Goal: Transaction & Acquisition: Obtain resource

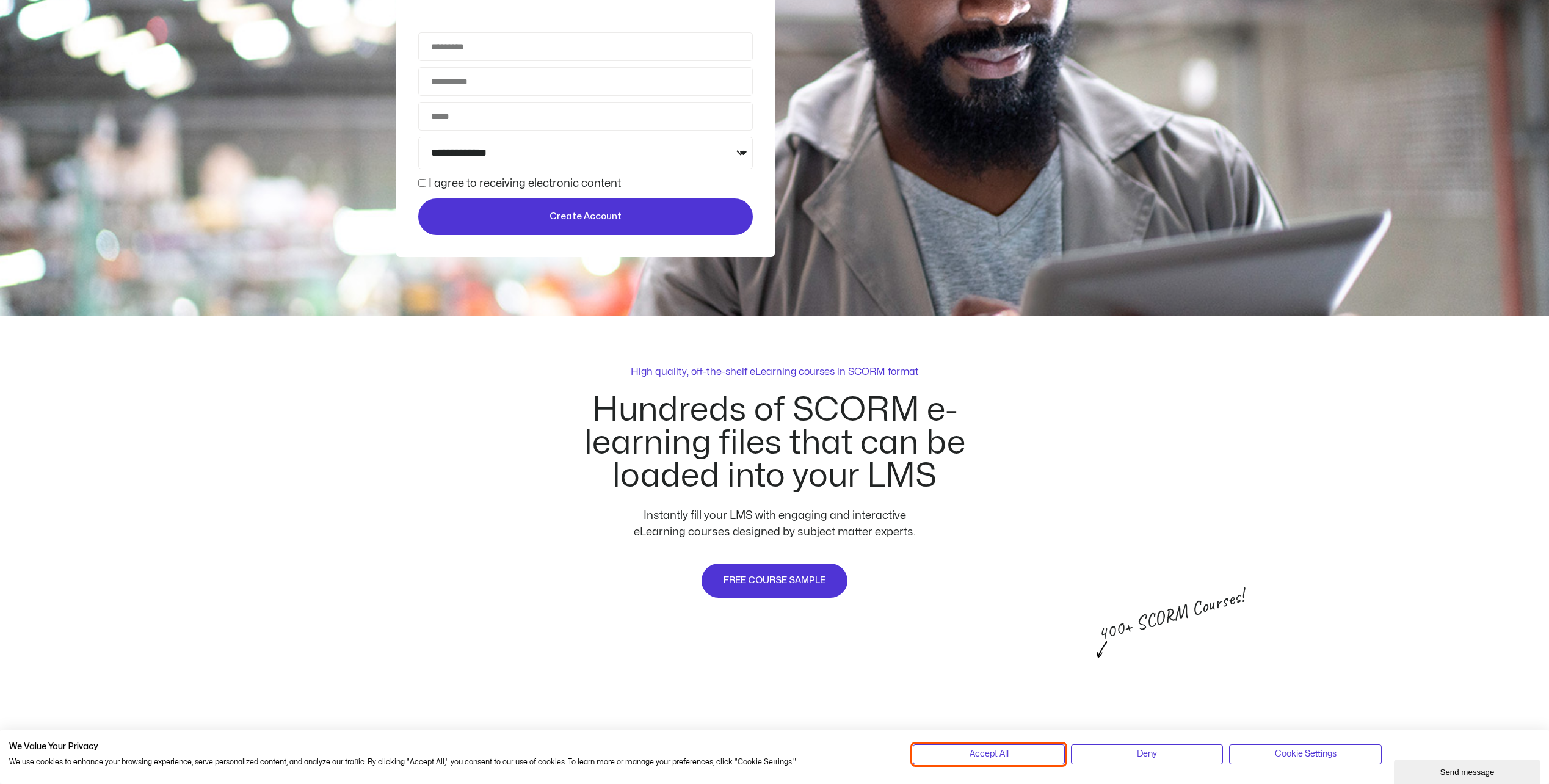
click at [1027, 752] on button "Accept All" at bounding box center [989, 753] width 152 height 19
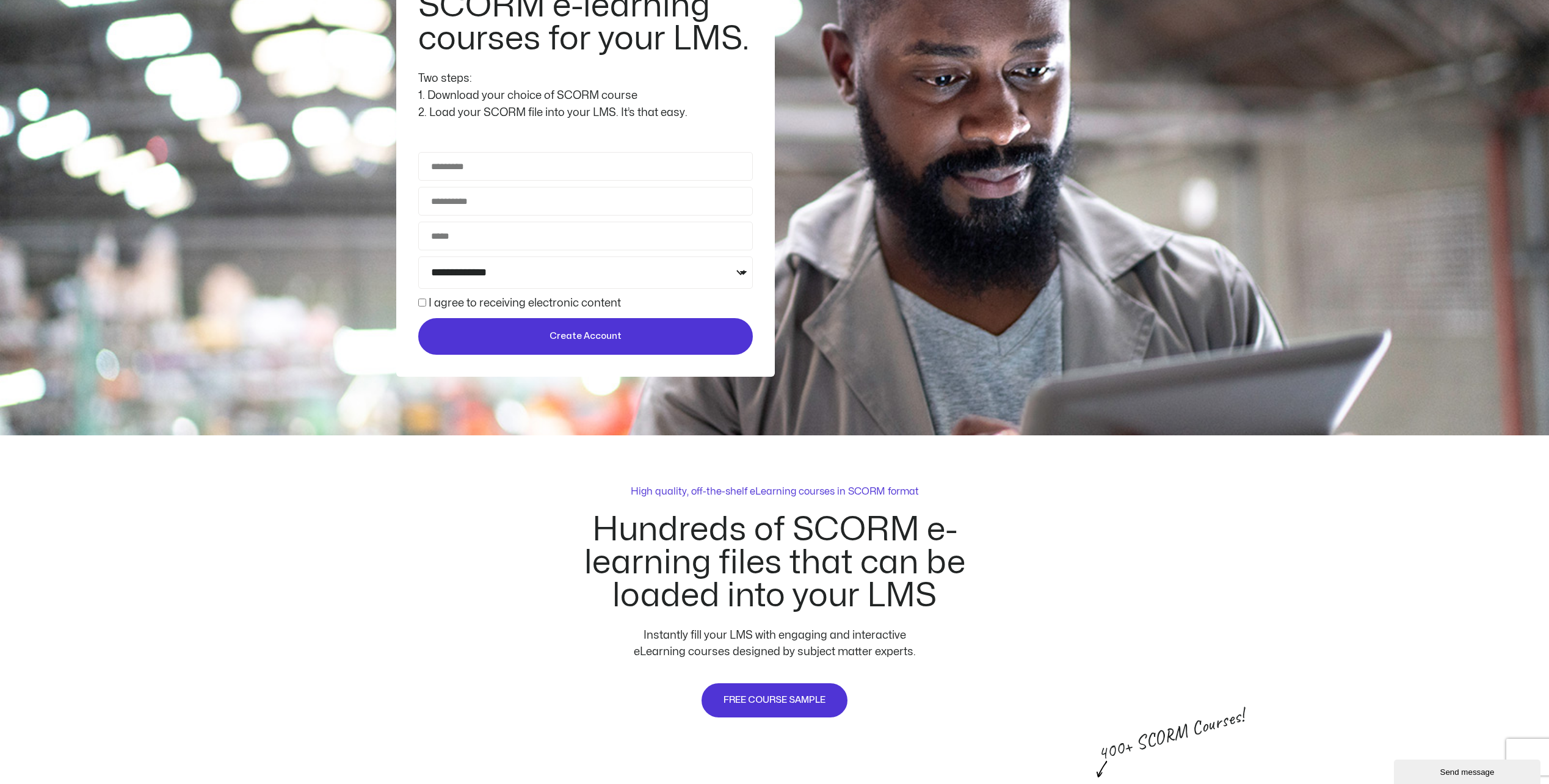
scroll to position [183, 0]
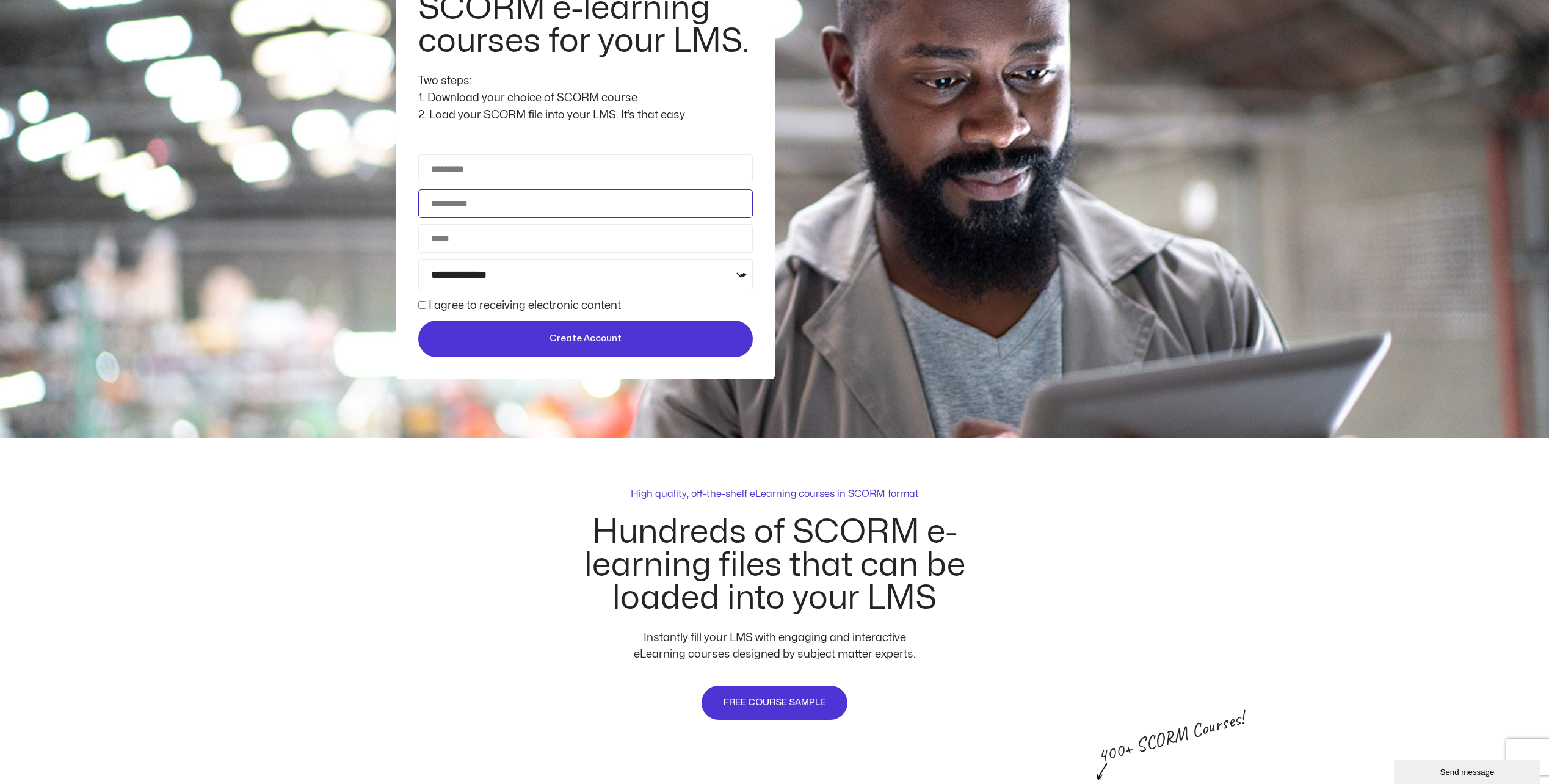
click at [480, 207] on input "Email Address" at bounding box center [585, 203] width 334 height 29
type input "**********"
click at [521, 175] on input "**********" at bounding box center [585, 168] width 334 height 29
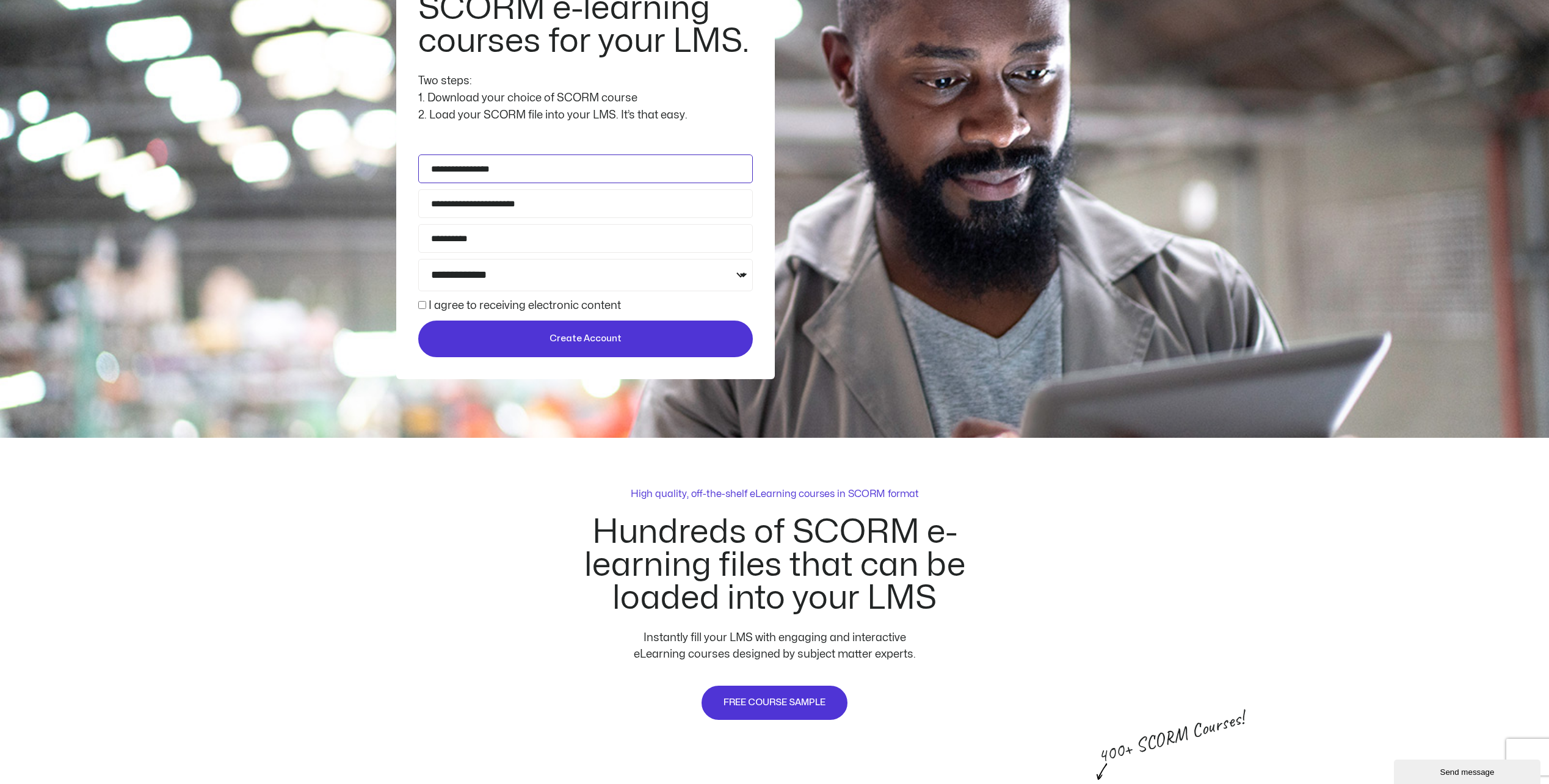
drag, startPoint x: 439, startPoint y: 163, endPoint x: 374, endPoint y: 168, distance: 65.2
click at [374, 168] on div "**********" at bounding box center [774, 167] width 1549 height 544
drag, startPoint x: 514, startPoint y: 246, endPoint x: 263, endPoint y: 243, distance: 251.0
click at [263, 243] on div "**********" at bounding box center [774, 167] width 1549 height 544
click at [652, 272] on select "**********" at bounding box center [585, 275] width 334 height 32
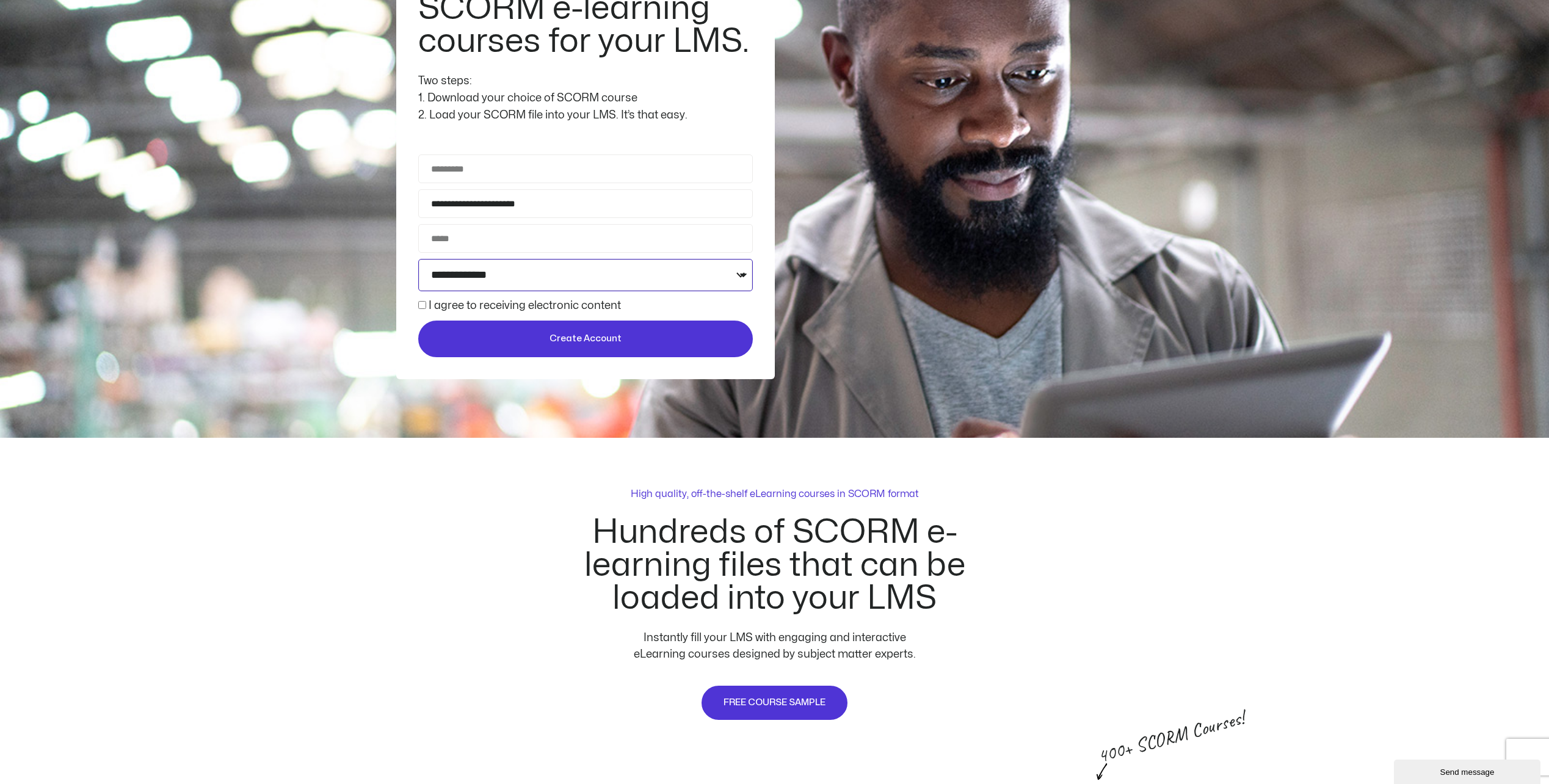
select select "**********"
click at [419, 259] on select "**********" at bounding box center [585, 275] width 334 height 32
click at [485, 306] on label "I agree to receiving electronic content" at bounding box center [525, 305] width 192 height 10
click at [510, 336] on span "Create Account" at bounding box center [585, 339] width 313 height 15
click at [476, 163] on input "Full Name" at bounding box center [585, 168] width 334 height 29
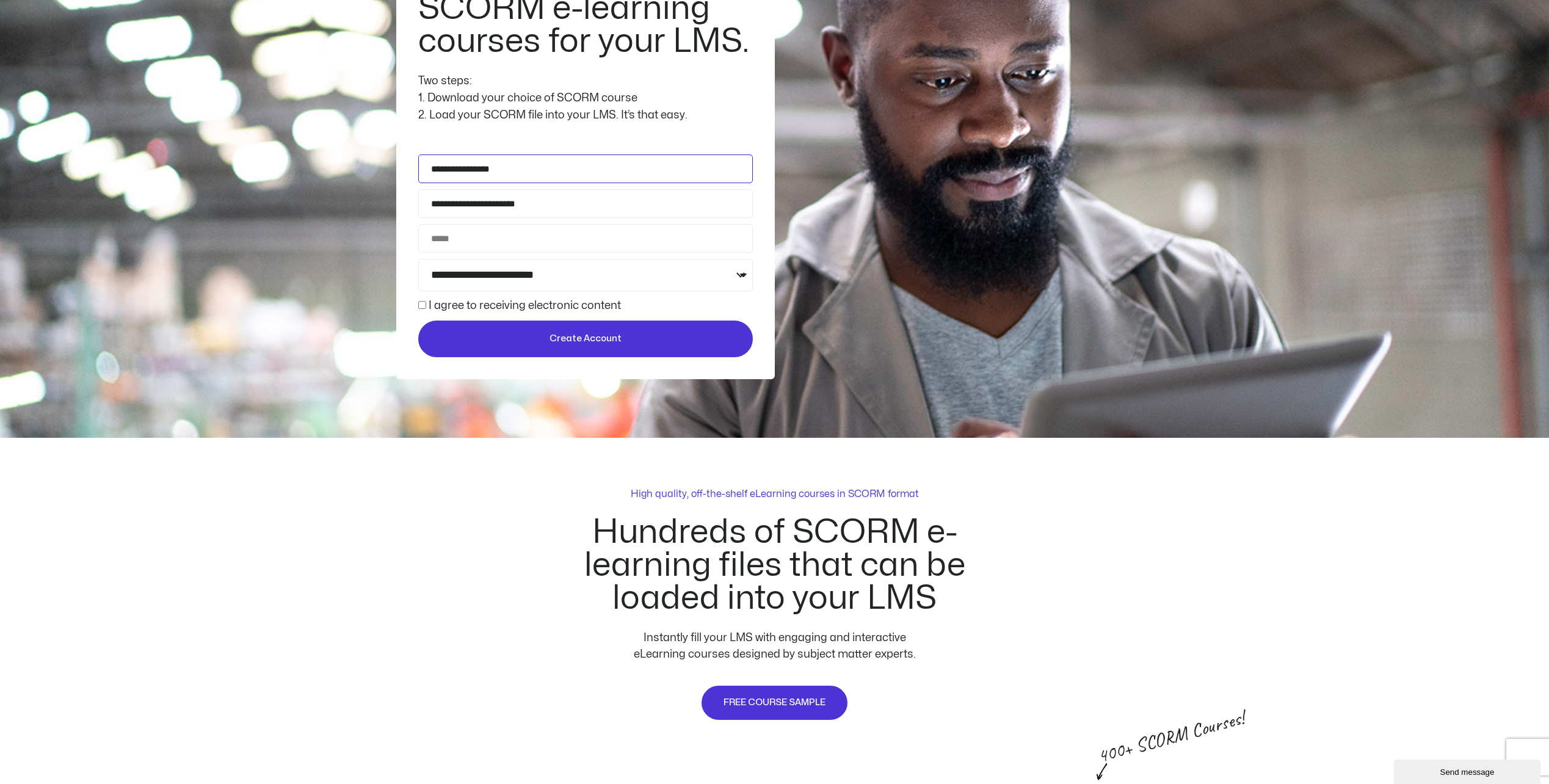
type input "**********"
click at [348, 198] on div "**********" at bounding box center [774, 167] width 1549 height 544
click at [564, 348] on button "Create Account" at bounding box center [585, 338] width 334 height 36
type input "**********"
click at [525, 334] on span "Create Account" at bounding box center [585, 339] width 313 height 15
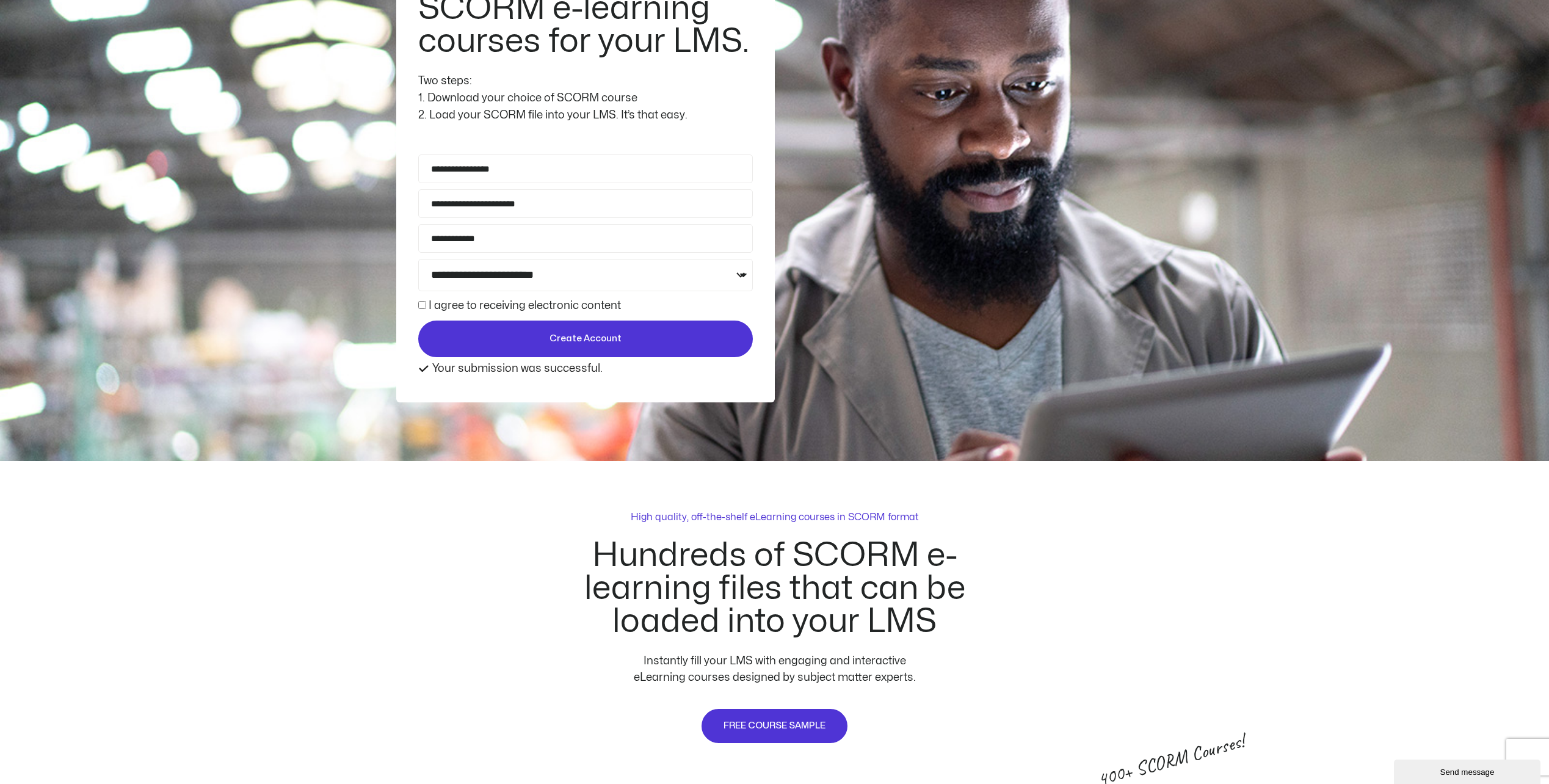
scroll to position [168, 0]
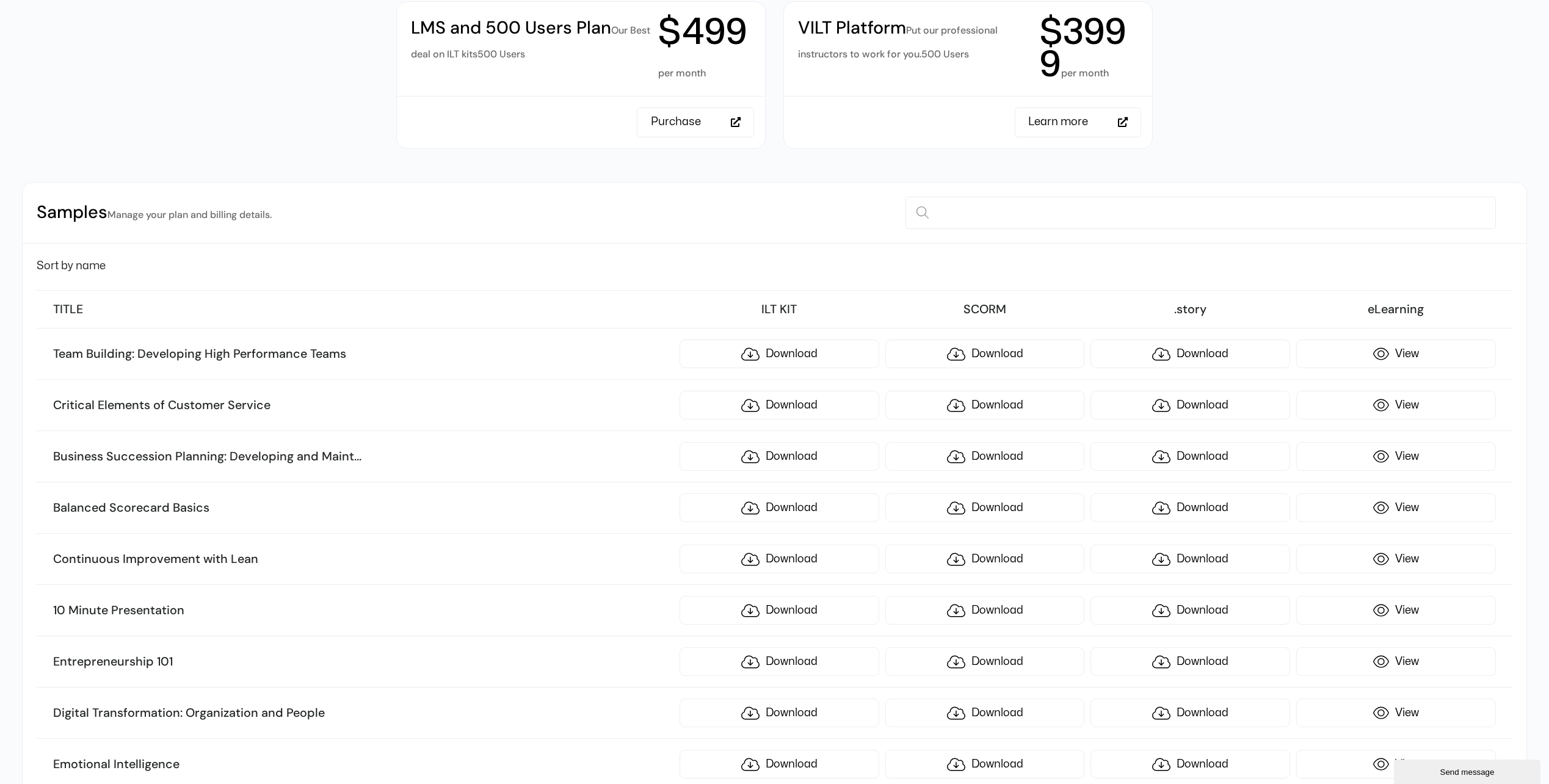
scroll to position [61, 0]
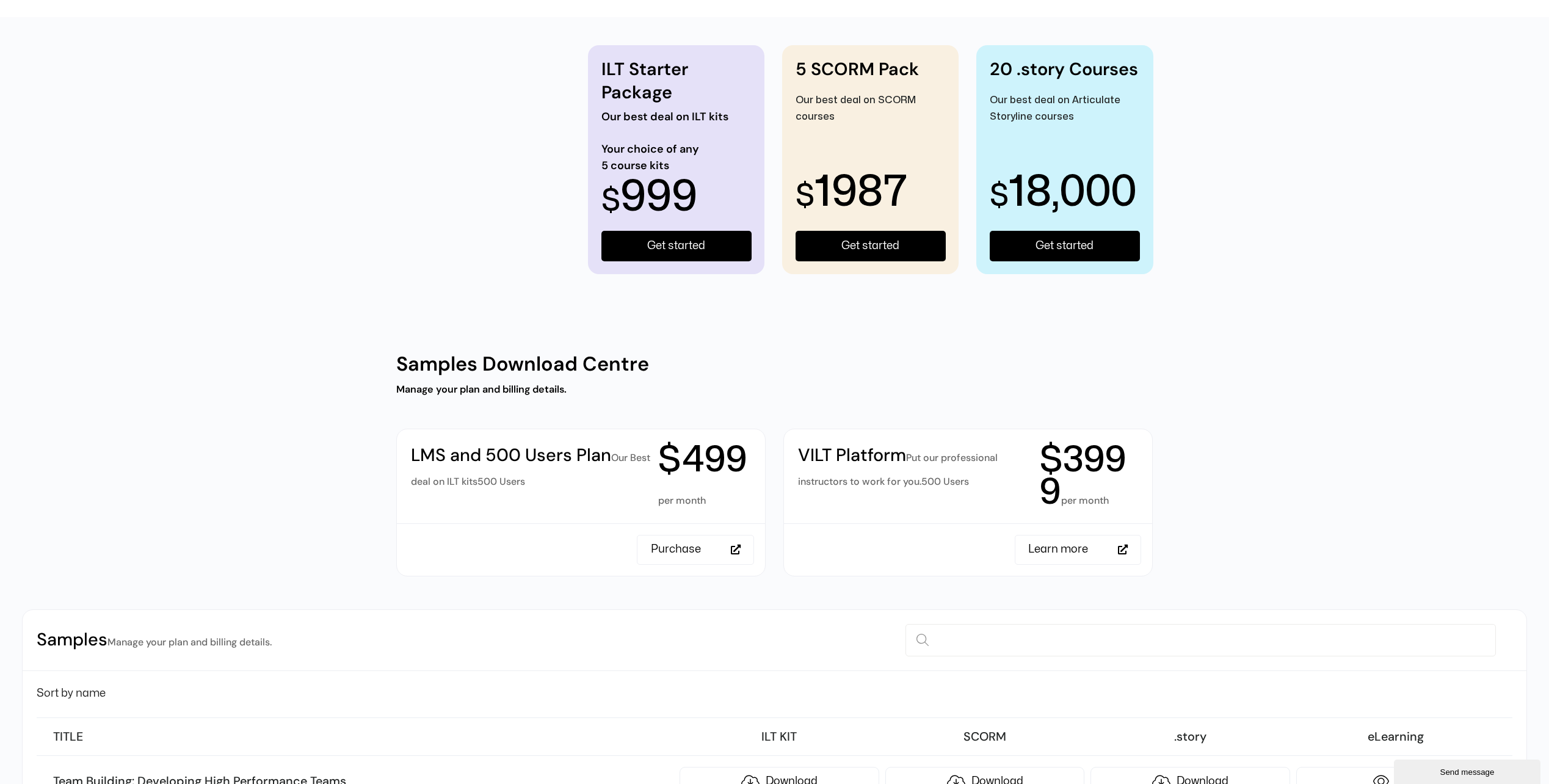
click at [69, 643] on h2 "Samples Manage your plan and billing details." at bounding box center [154, 640] width 235 height 24
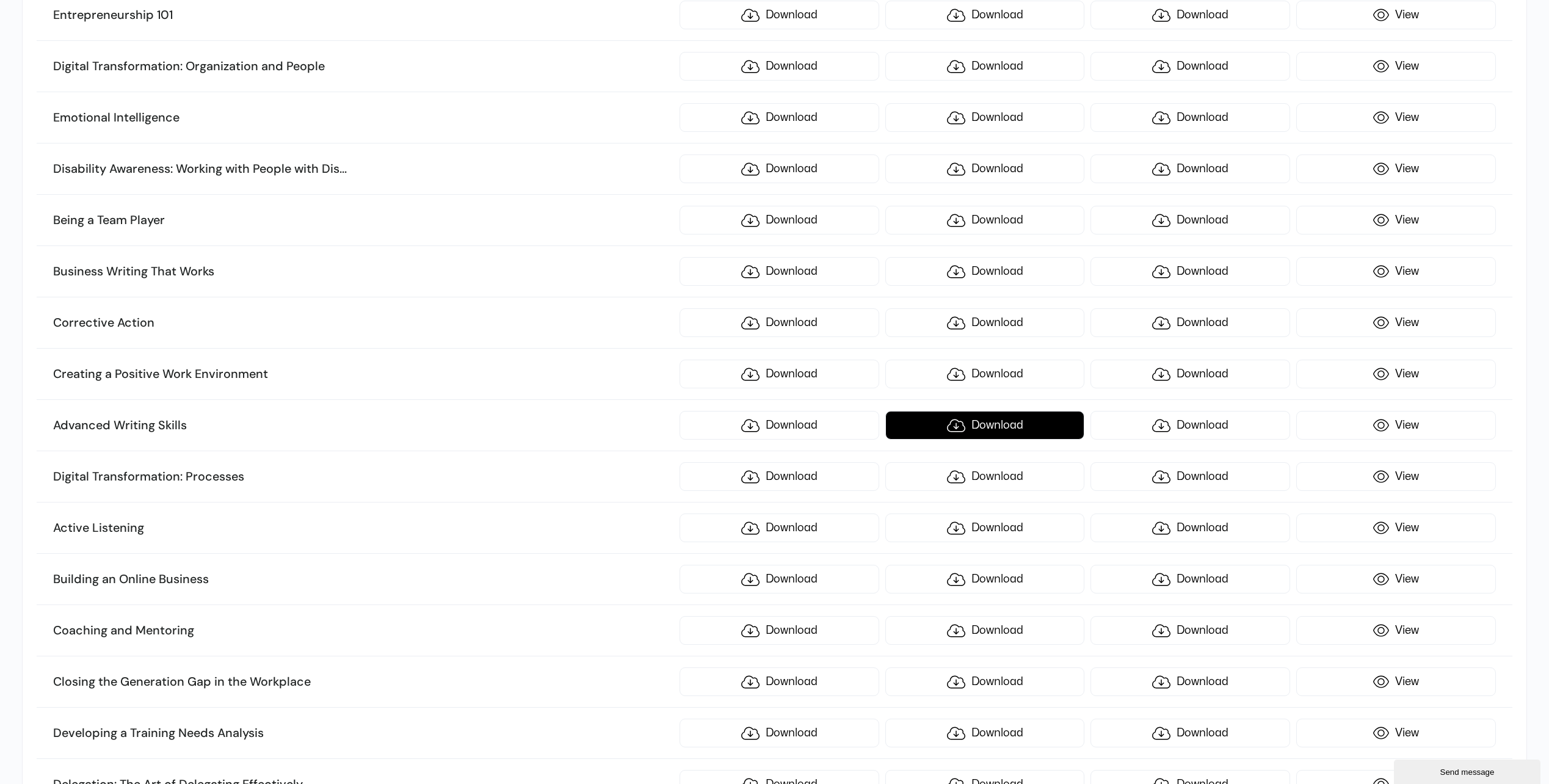
scroll to position [1160, 0]
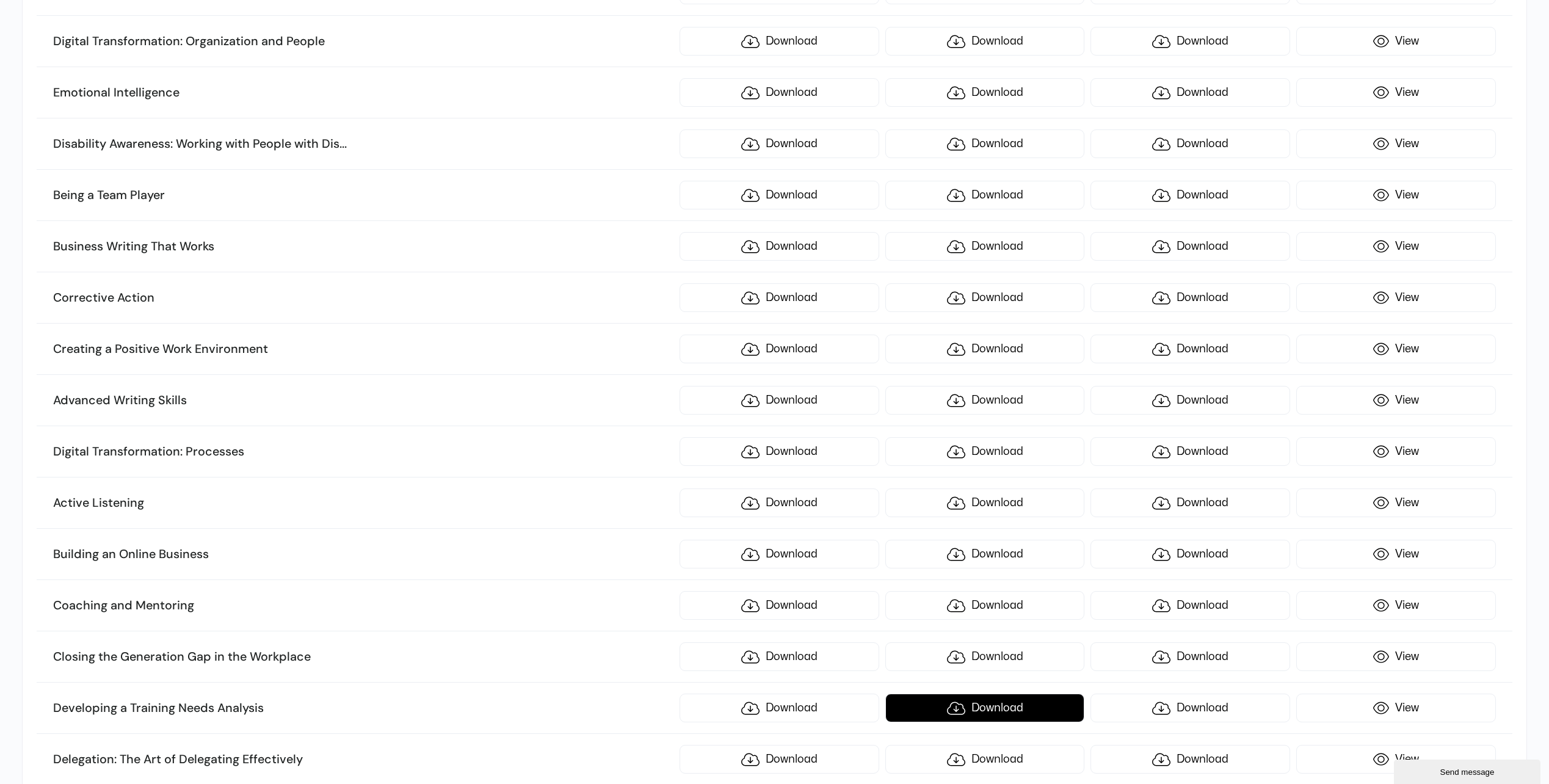
click at [979, 712] on link "Download" at bounding box center [985, 707] width 200 height 29
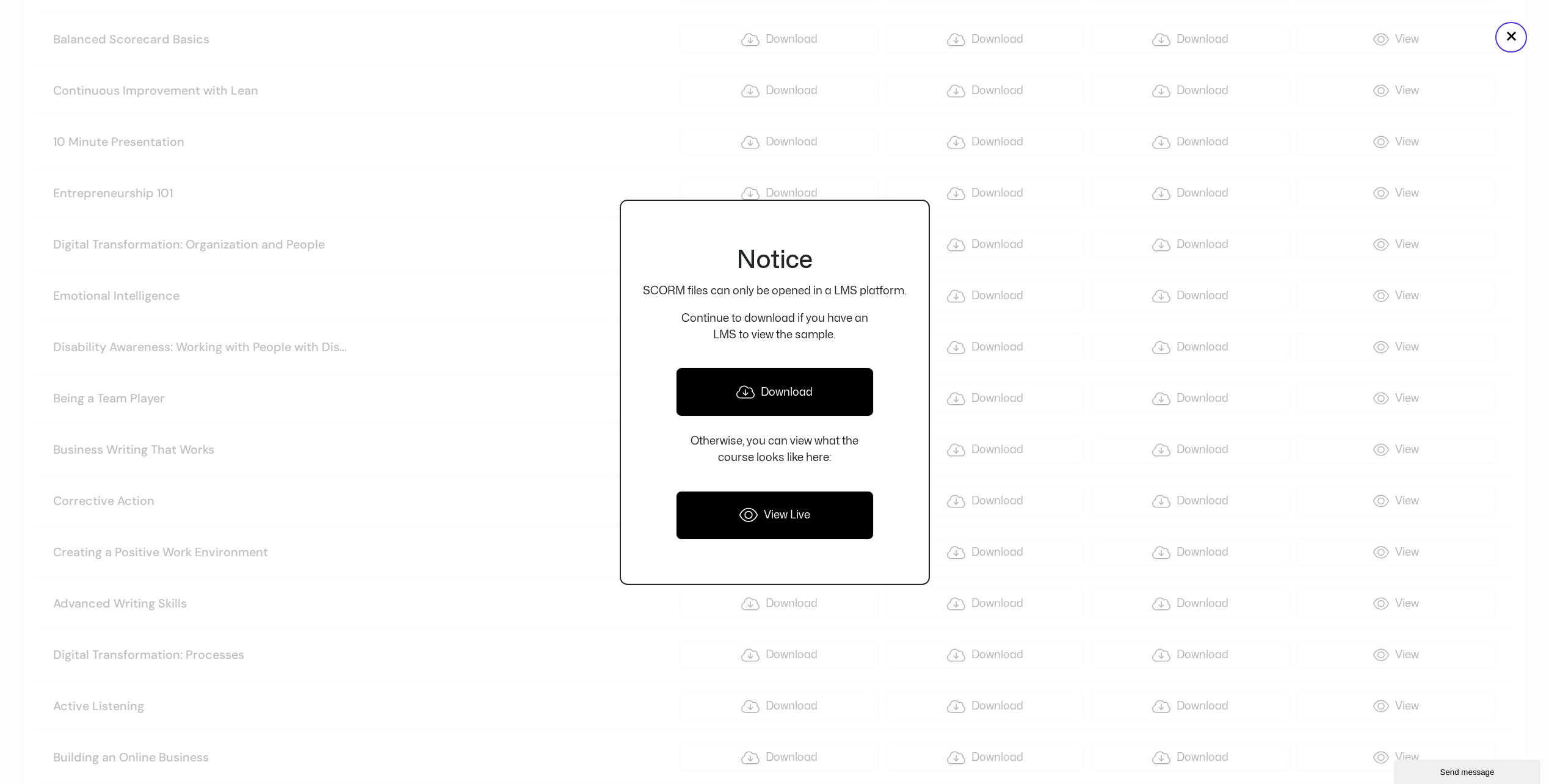
scroll to position [916, 0]
click at [762, 388] on link "Download" at bounding box center [775, 392] width 198 height 49
click at [562, 362] on div at bounding box center [774, 392] width 1549 height 784
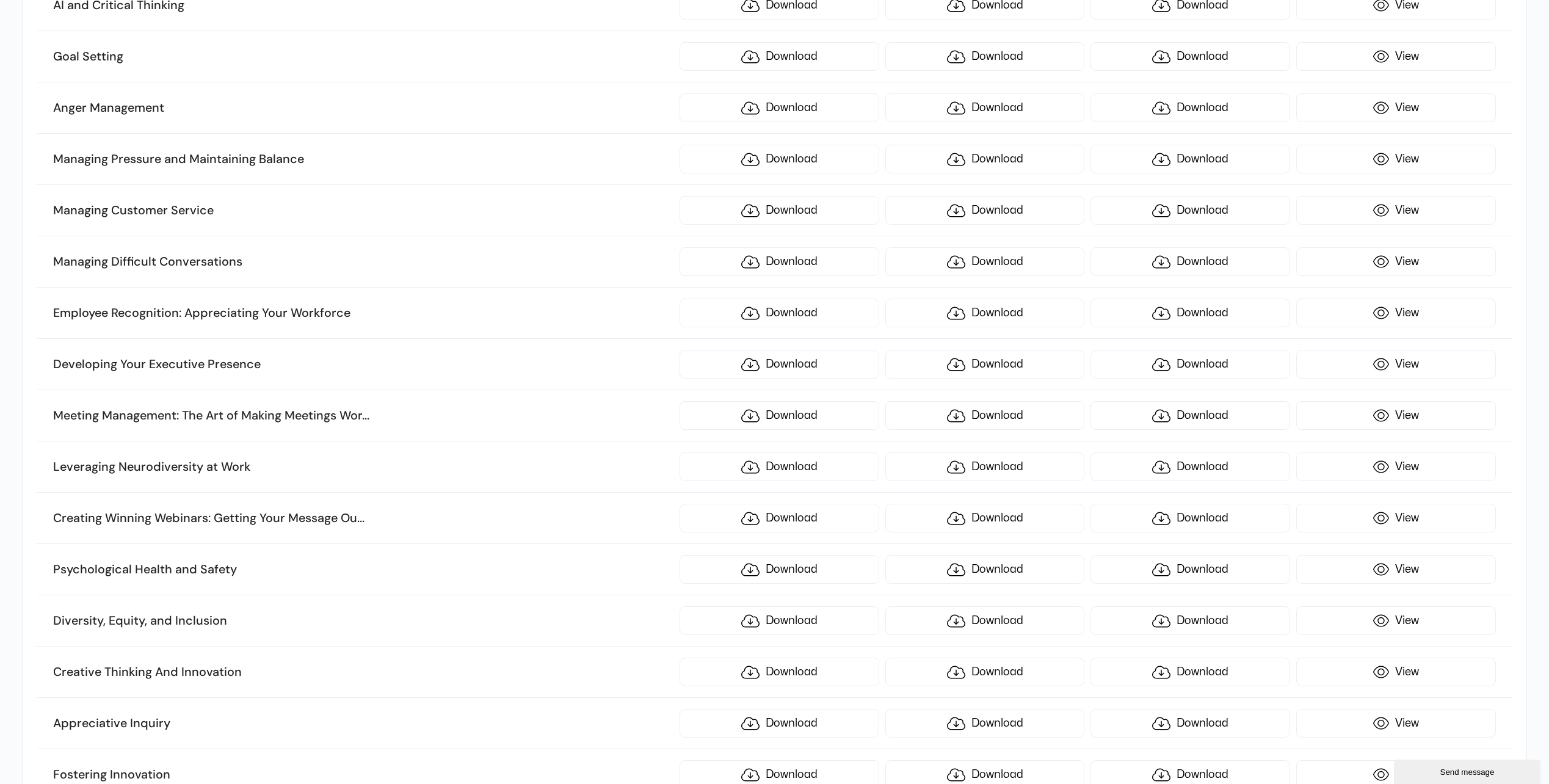
scroll to position [2686, 0]
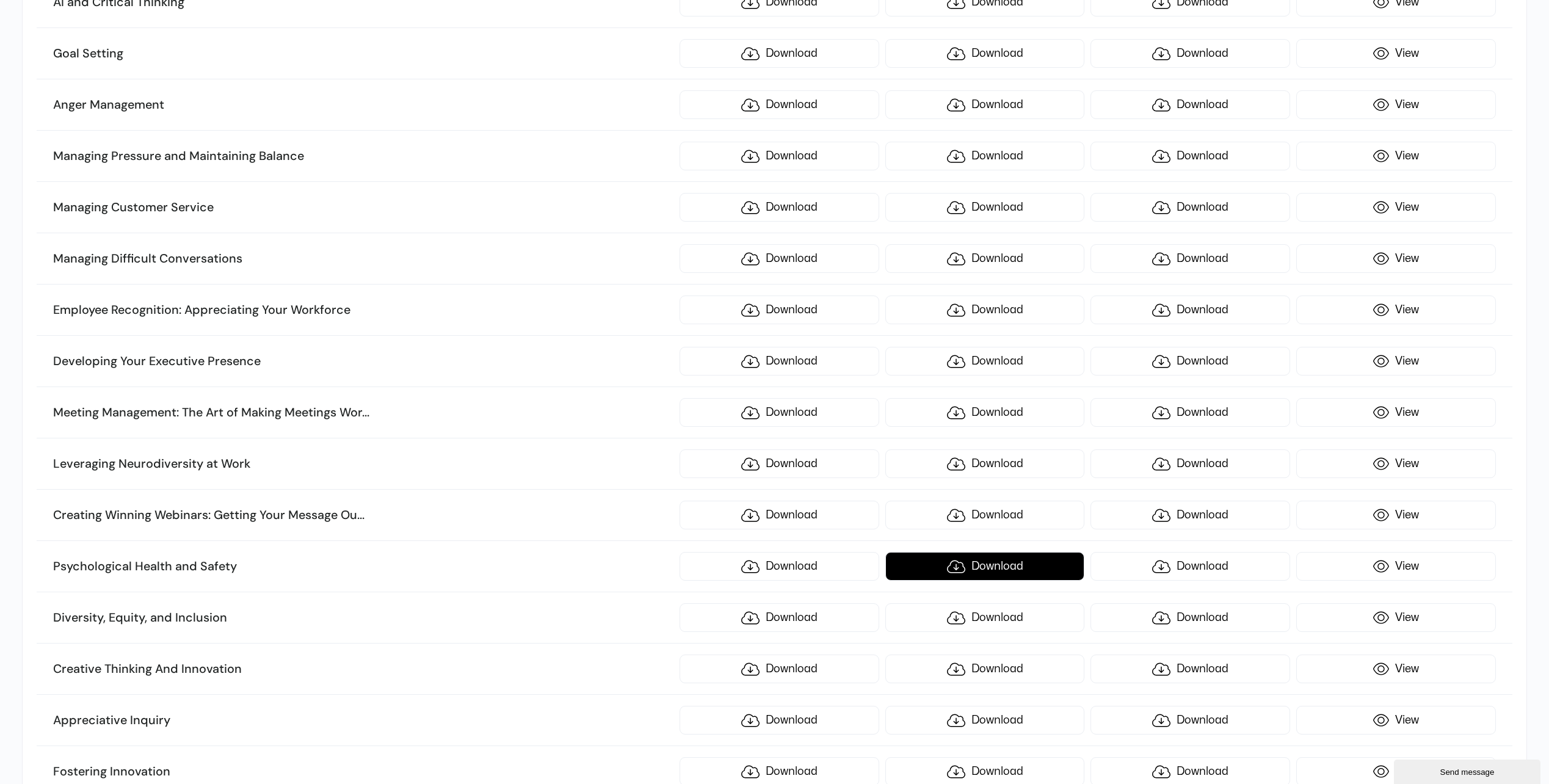
click at [1036, 566] on link "Download" at bounding box center [985, 566] width 200 height 29
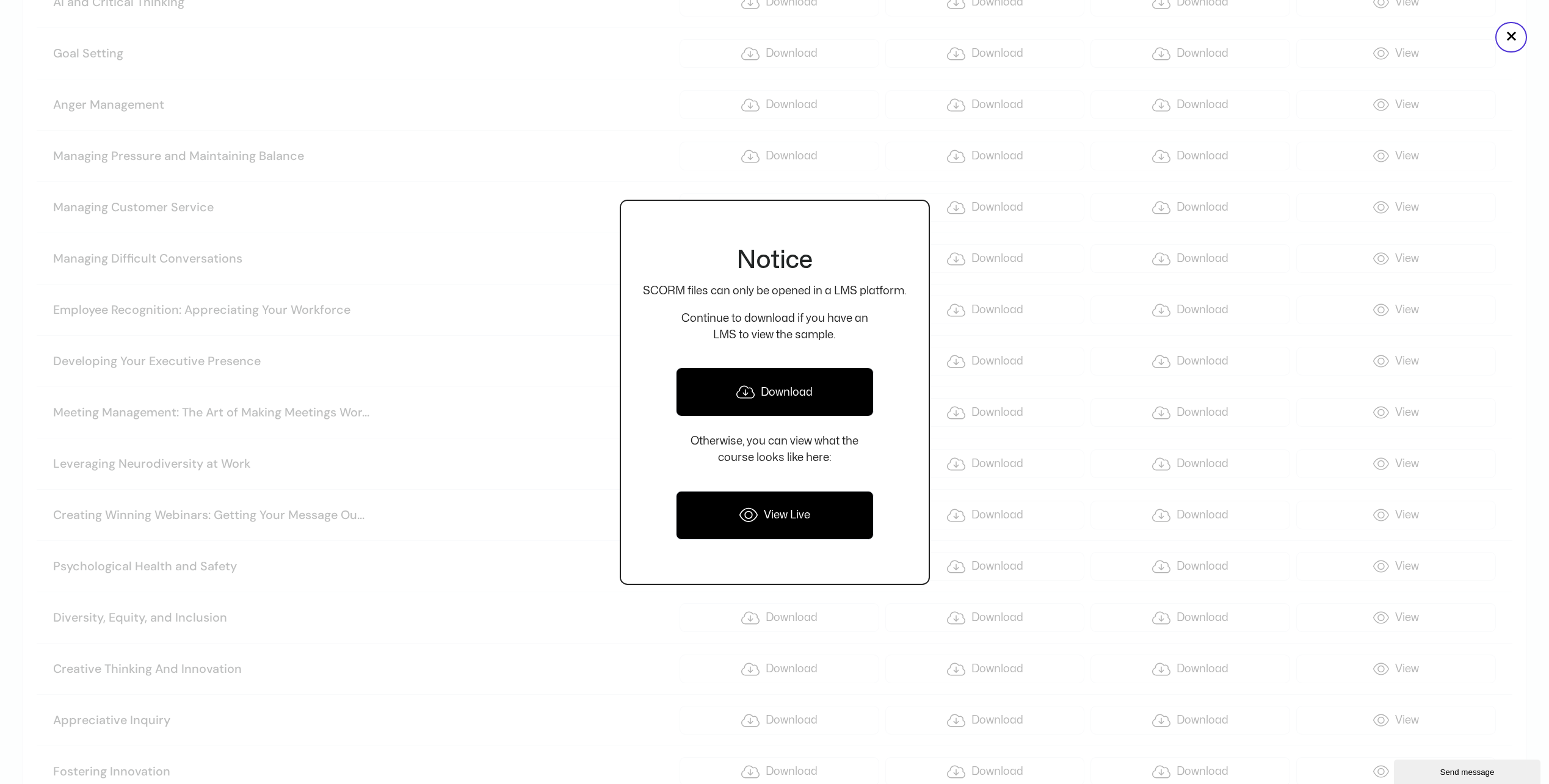
click at [757, 395] on link "Download" at bounding box center [775, 392] width 198 height 49
click at [451, 494] on div at bounding box center [774, 392] width 1549 height 784
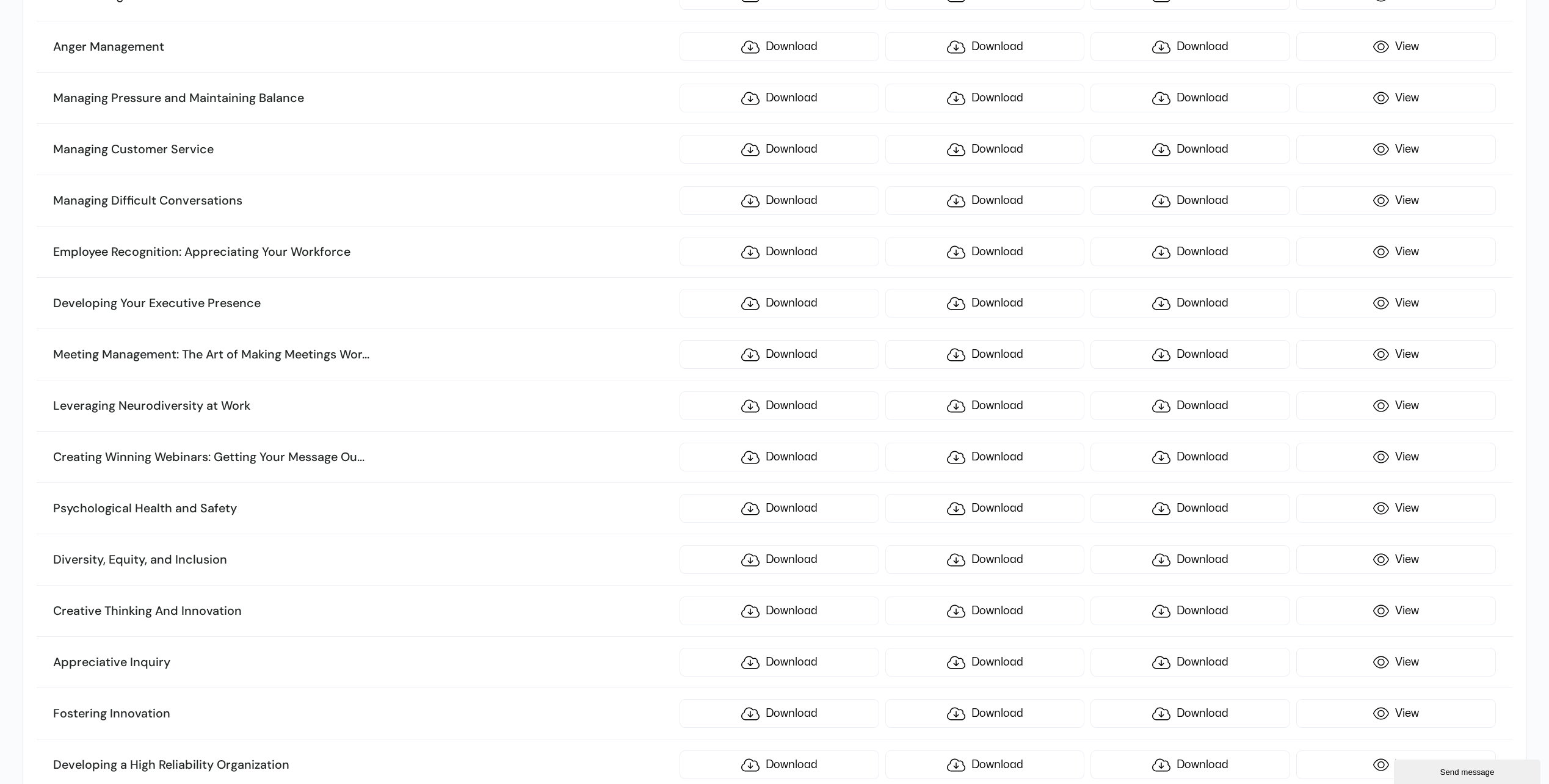
scroll to position [2747, 0]
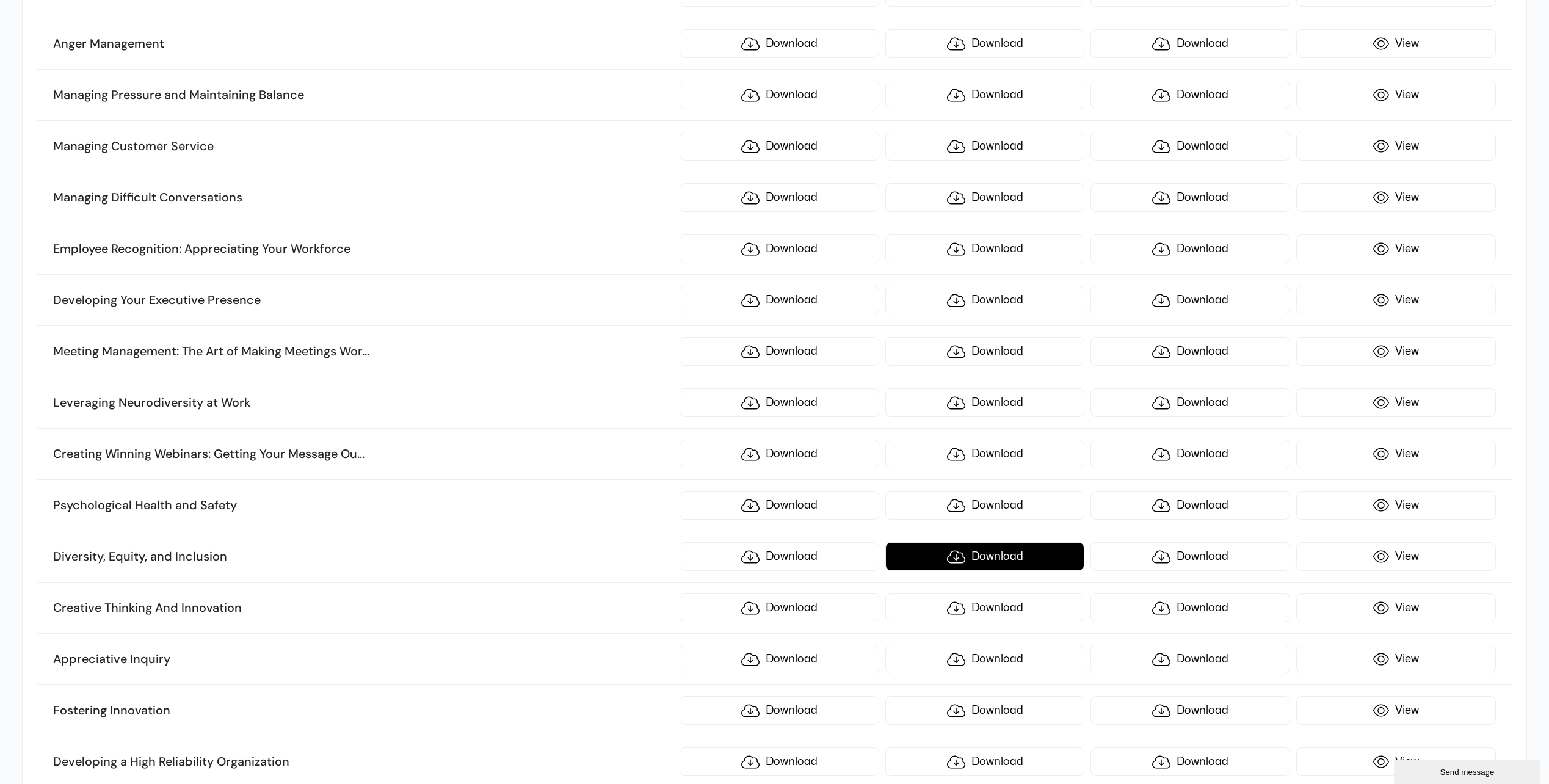
click at [961, 559] on link "Download" at bounding box center [985, 556] width 200 height 29
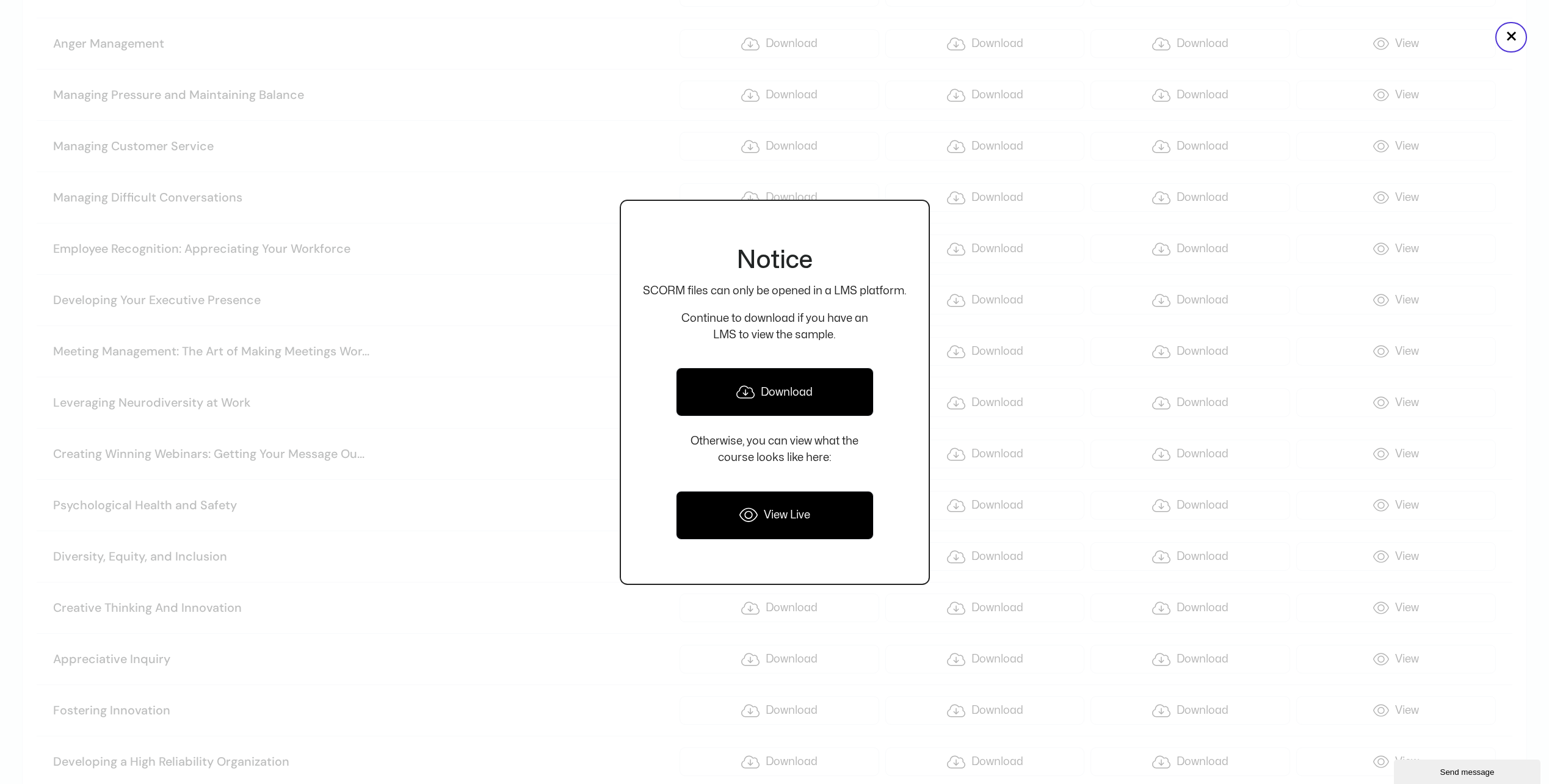
click at [785, 398] on link "Download" at bounding box center [775, 392] width 198 height 49
click at [554, 467] on div at bounding box center [774, 392] width 1549 height 784
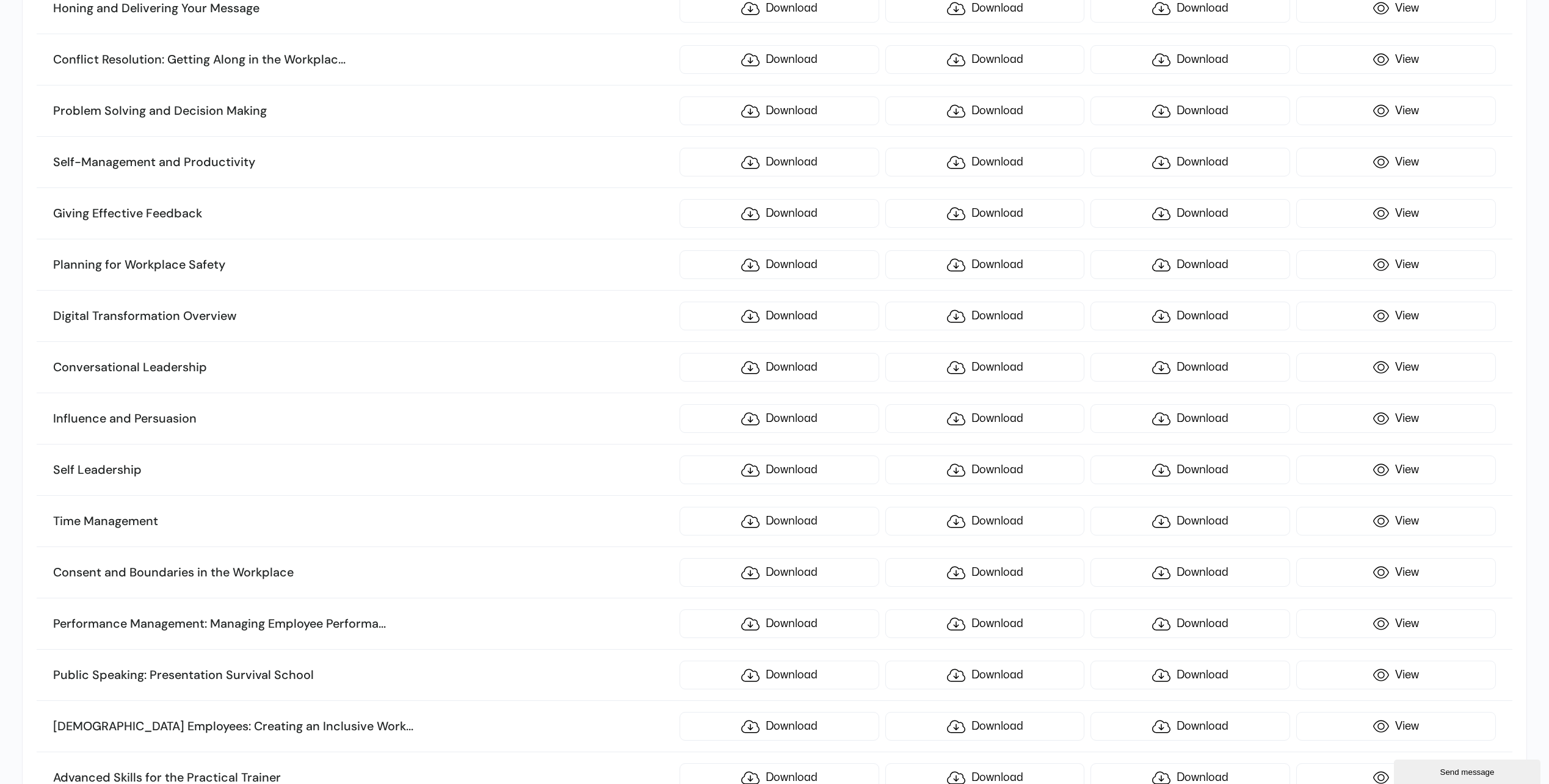
scroll to position [4334, 0]
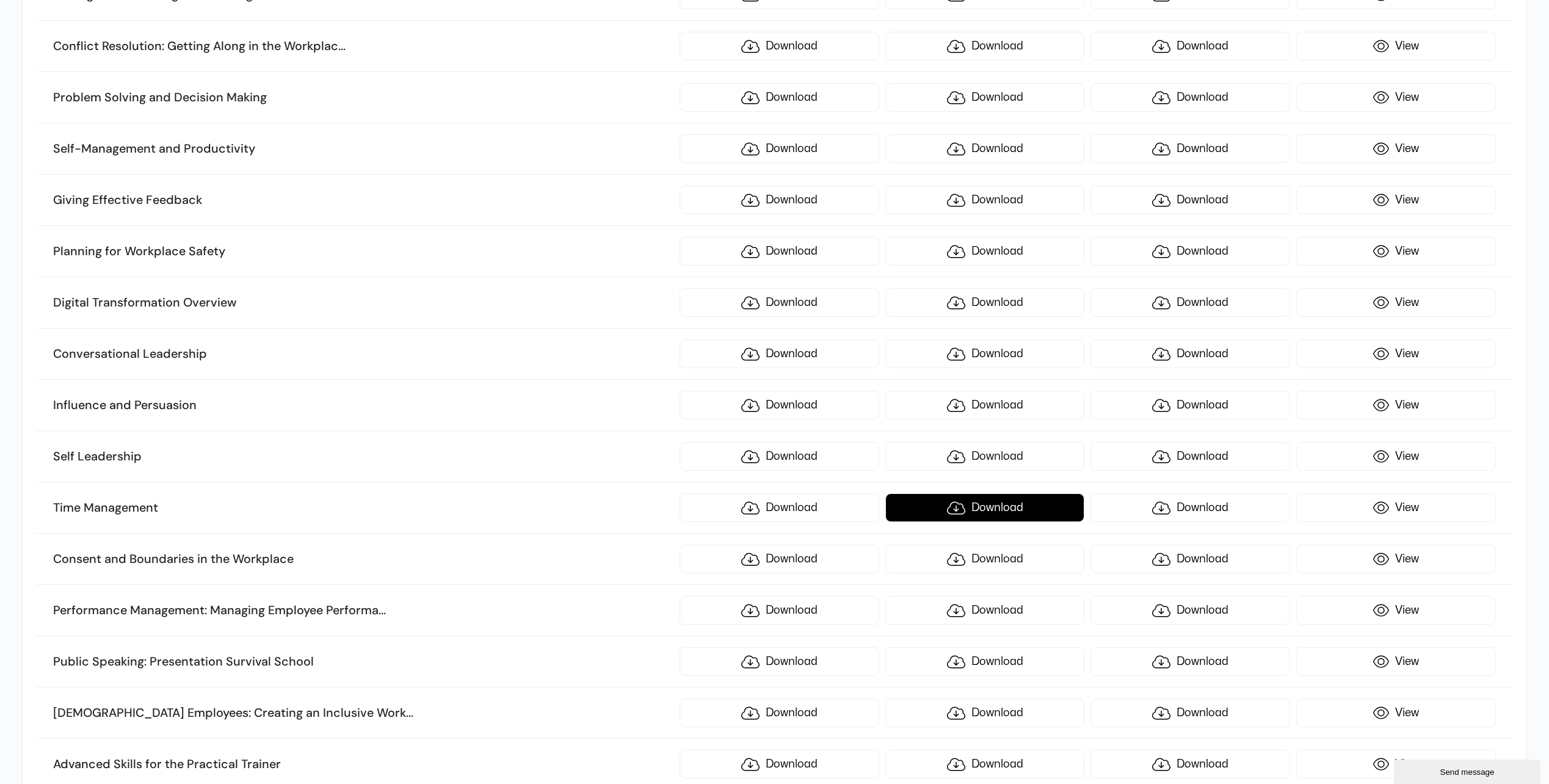
click at [962, 510] on link "Download" at bounding box center [985, 508] width 200 height 29
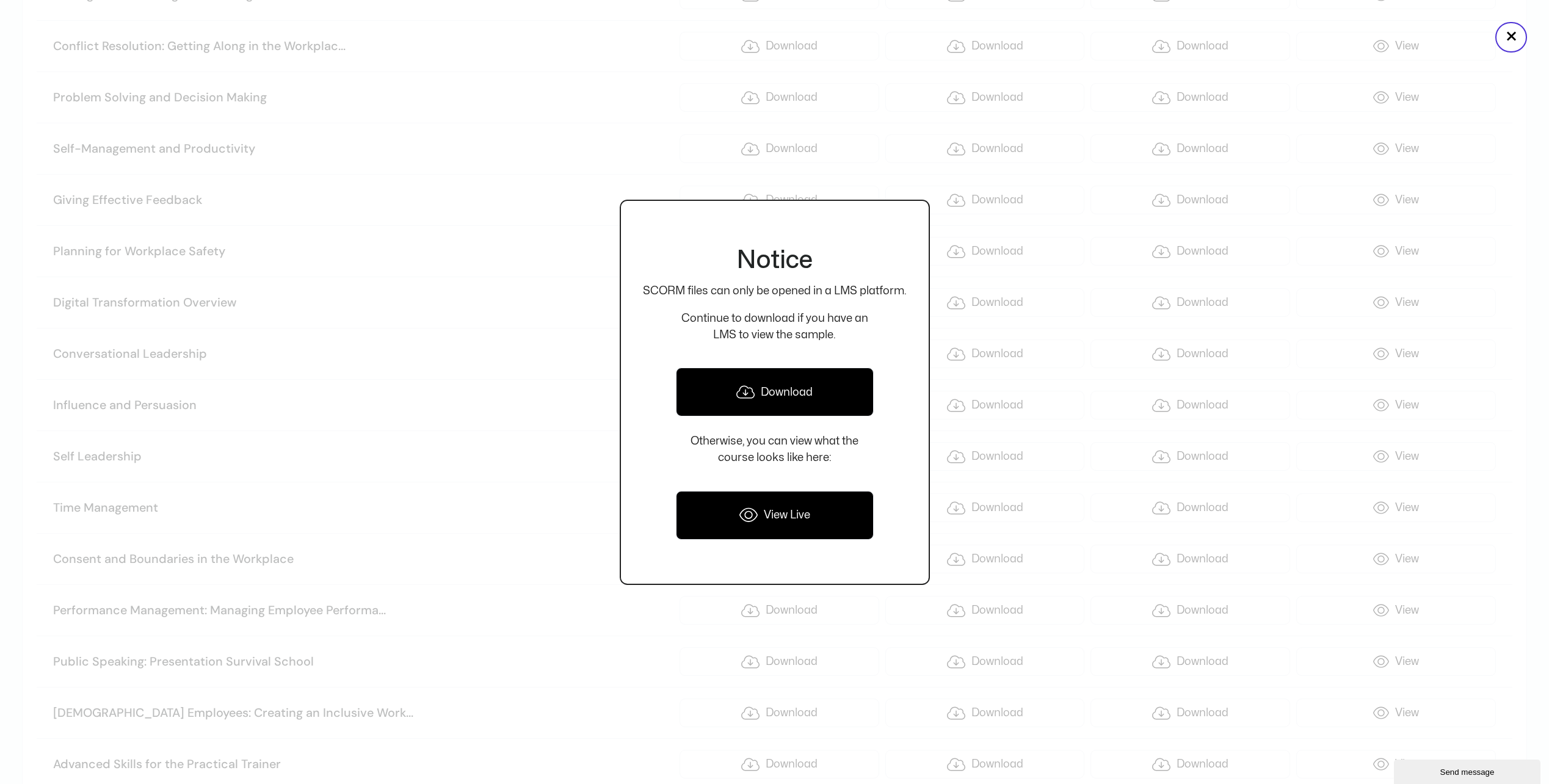
click at [782, 399] on link "Download" at bounding box center [775, 392] width 198 height 49
click at [390, 401] on div at bounding box center [774, 392] width 1549 height 784
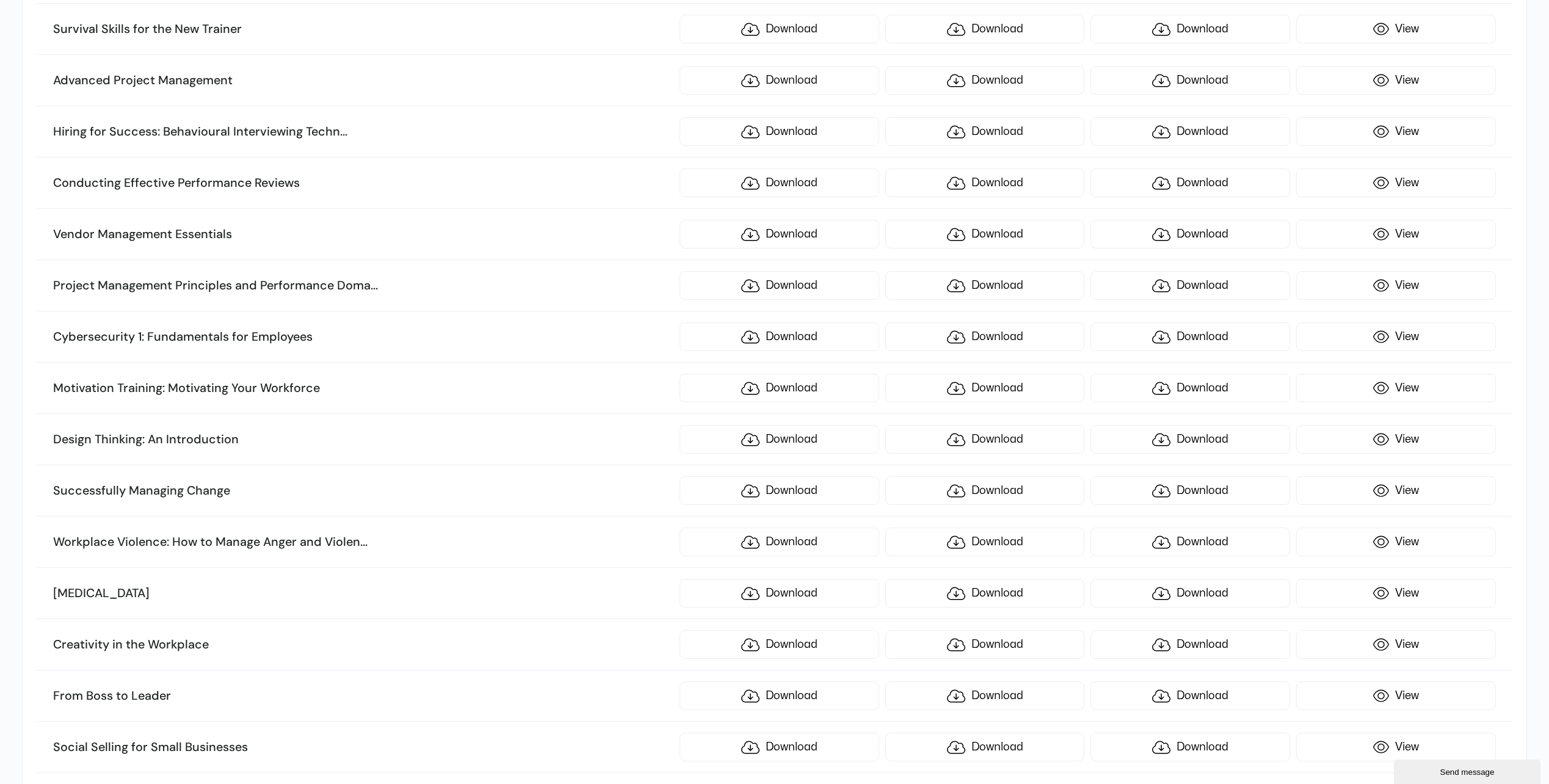
scroll to position [5372, 0]
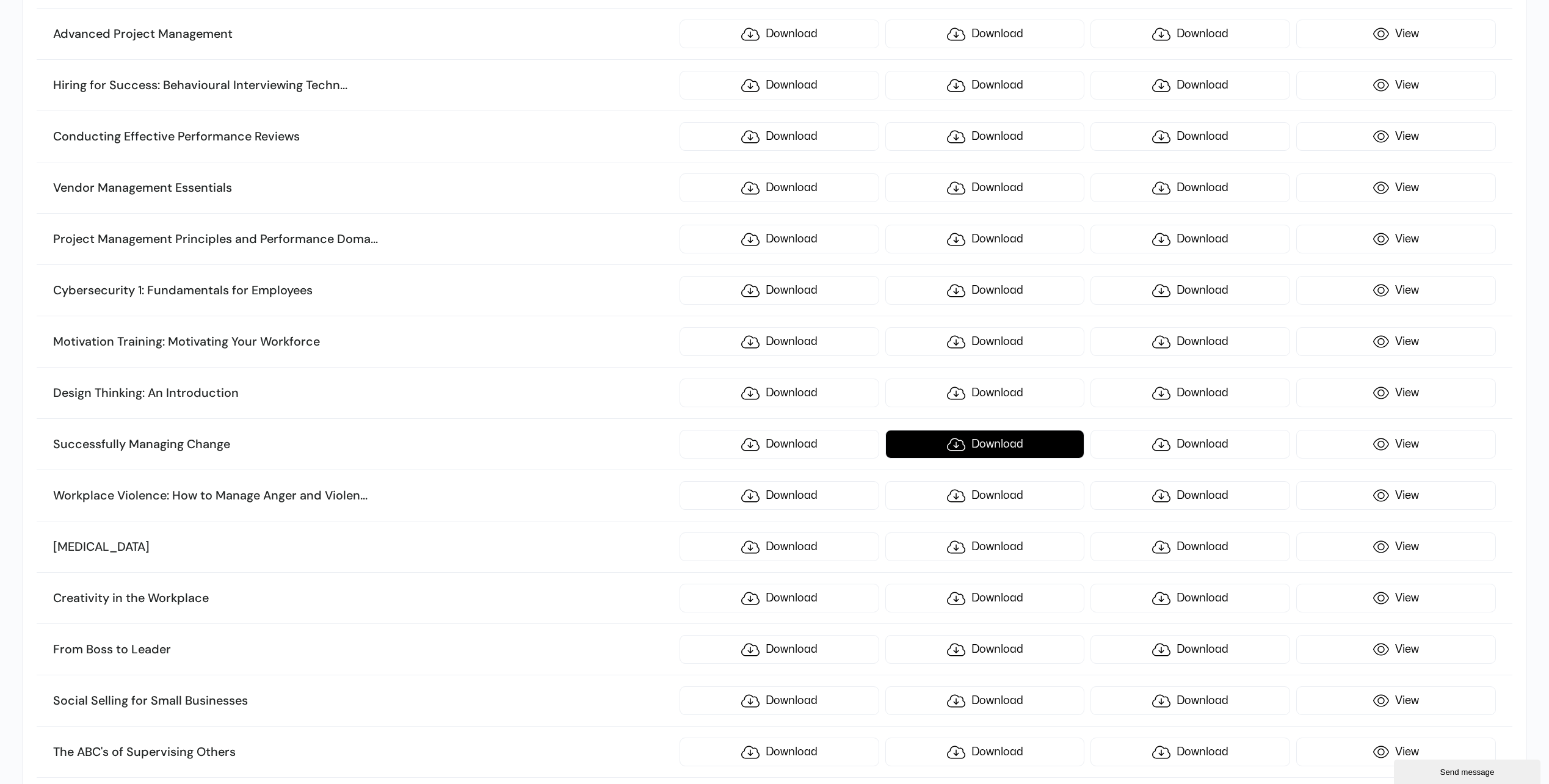
click at [982, 444] on link "Download" at bounding box center [985, 444] width 200 height 29
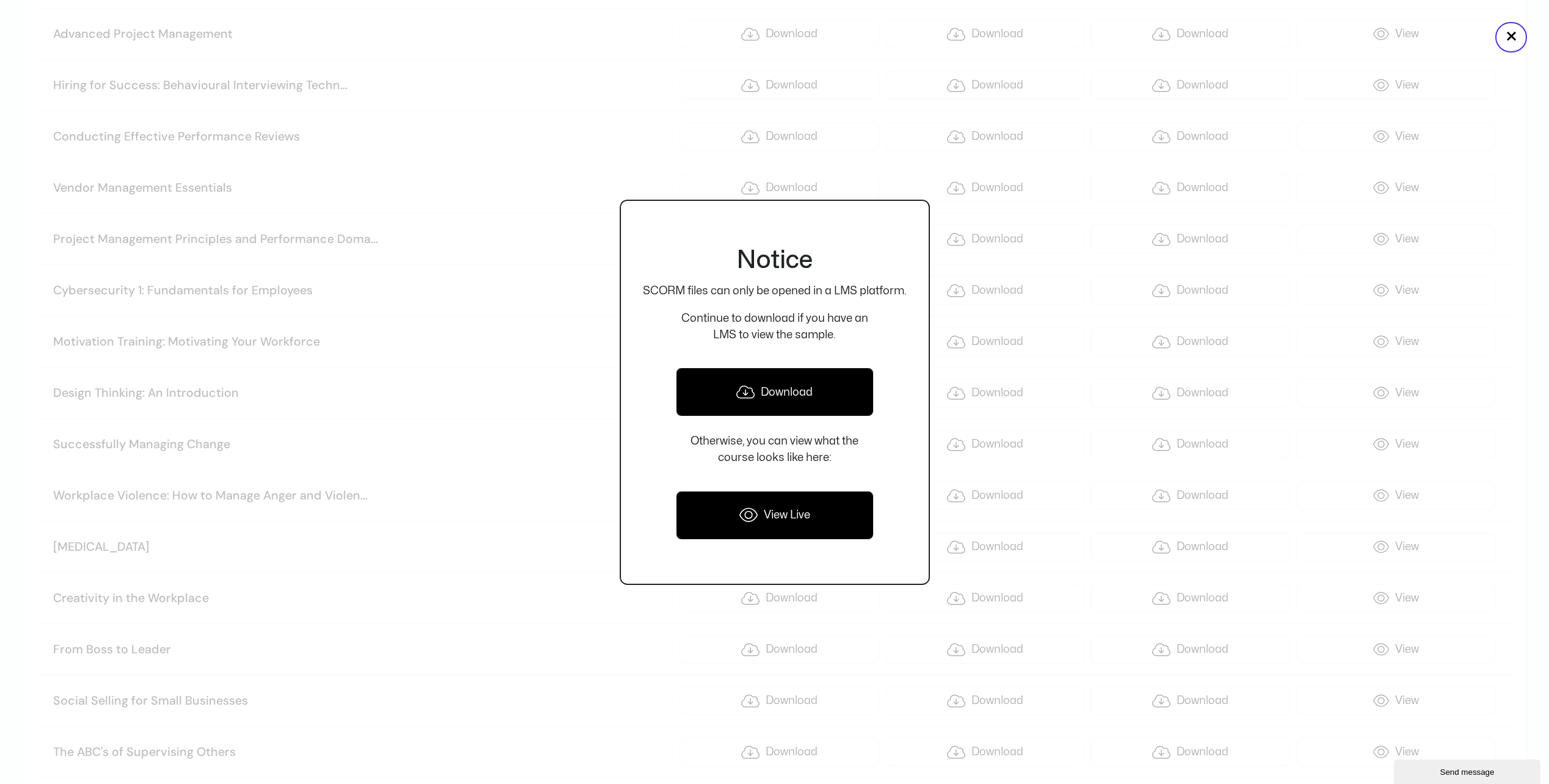
click at [804, 407] on link "Download" at bounding box center [775, 392] width 198 height 49
click at [518, 514] on div at bounding box center [774, 392] width 1549 height 784
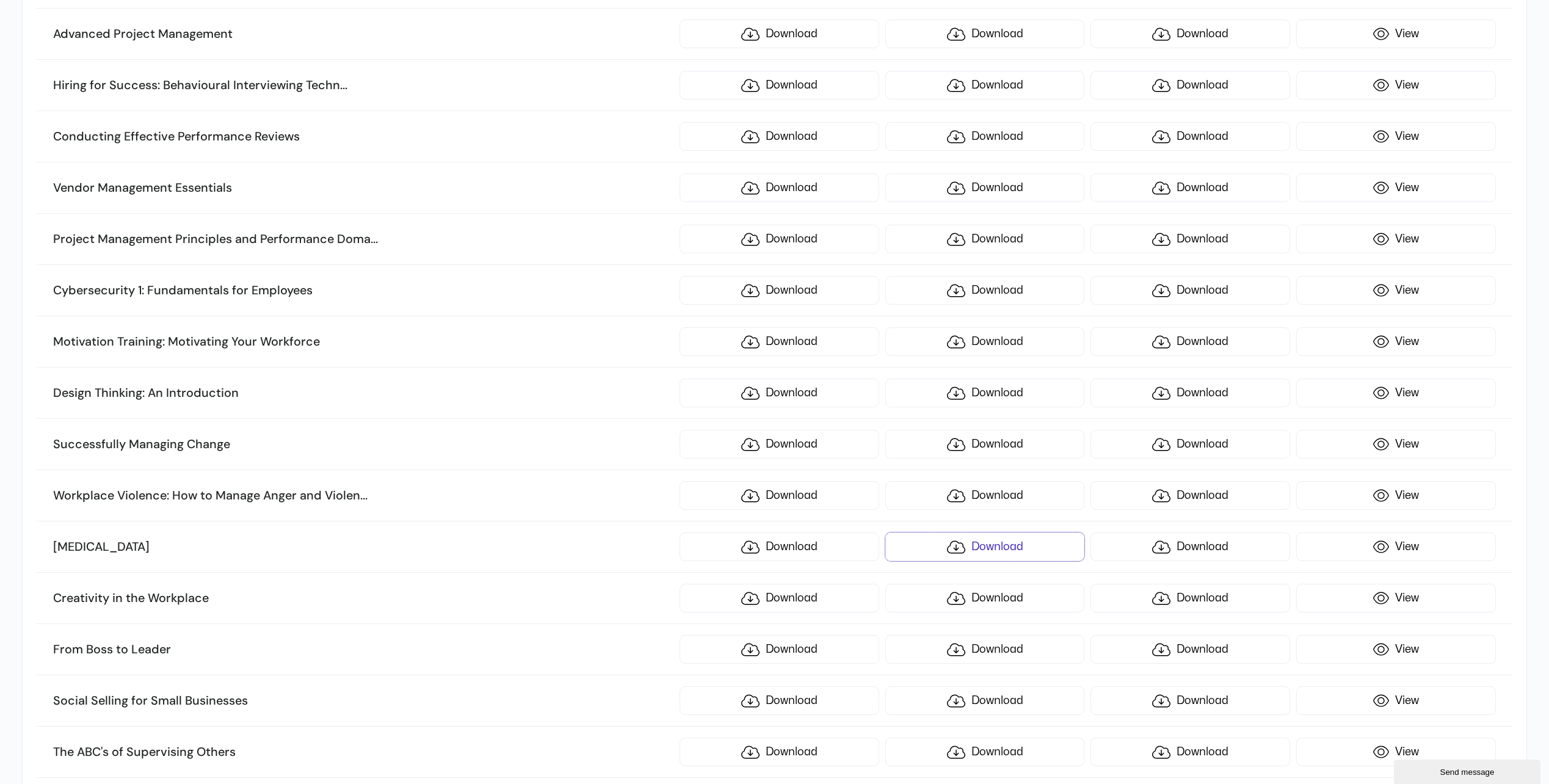
click at [986, 549] on link "Download" at bounding box center [985, 546] width 200 height 29
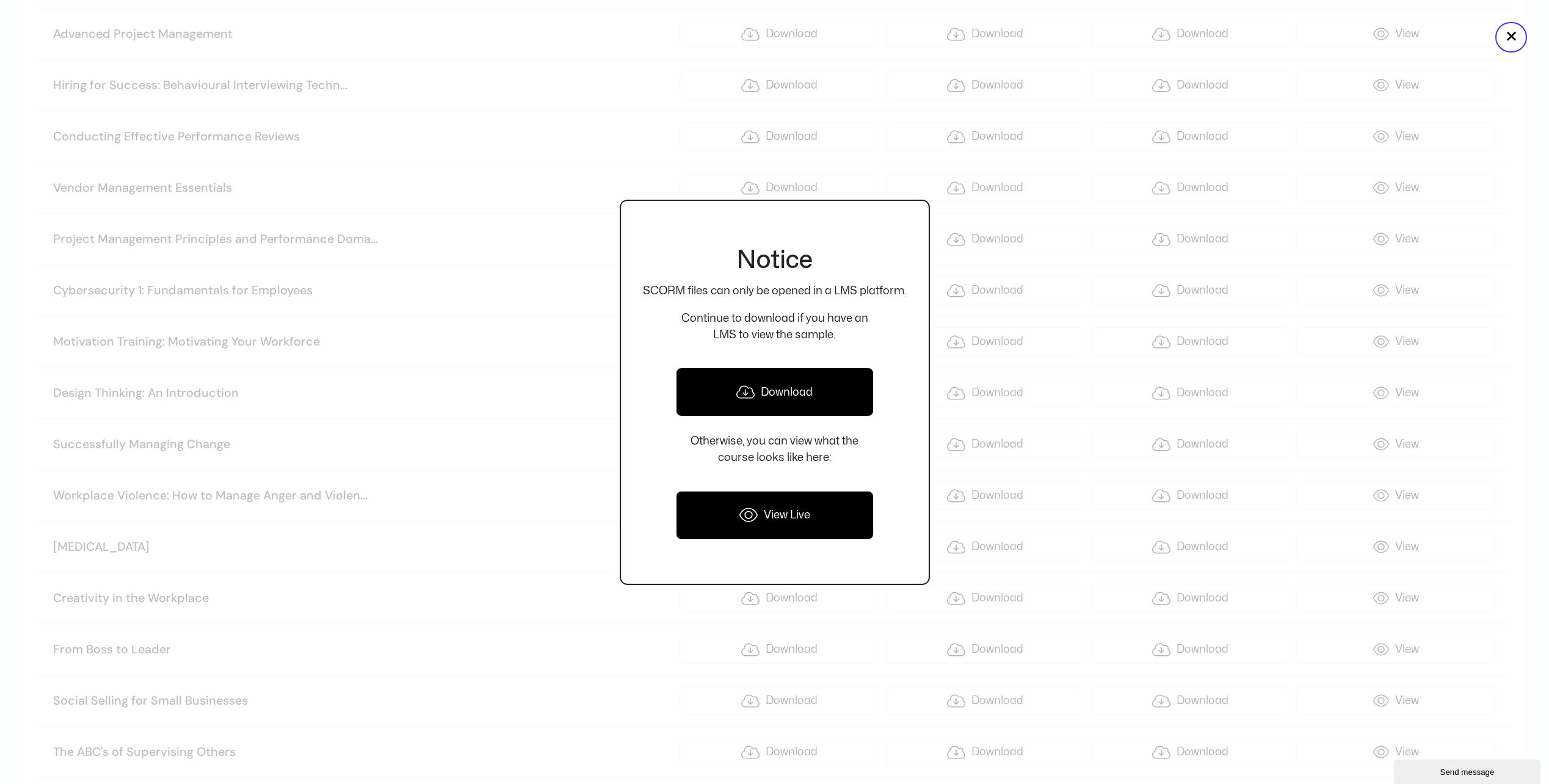
click at [815, 381] on link "Download" at bounding box center [775, 392] width 198 height 49
click at [453, 510] on div at bounding box center [774, 392] width 1549 height 784
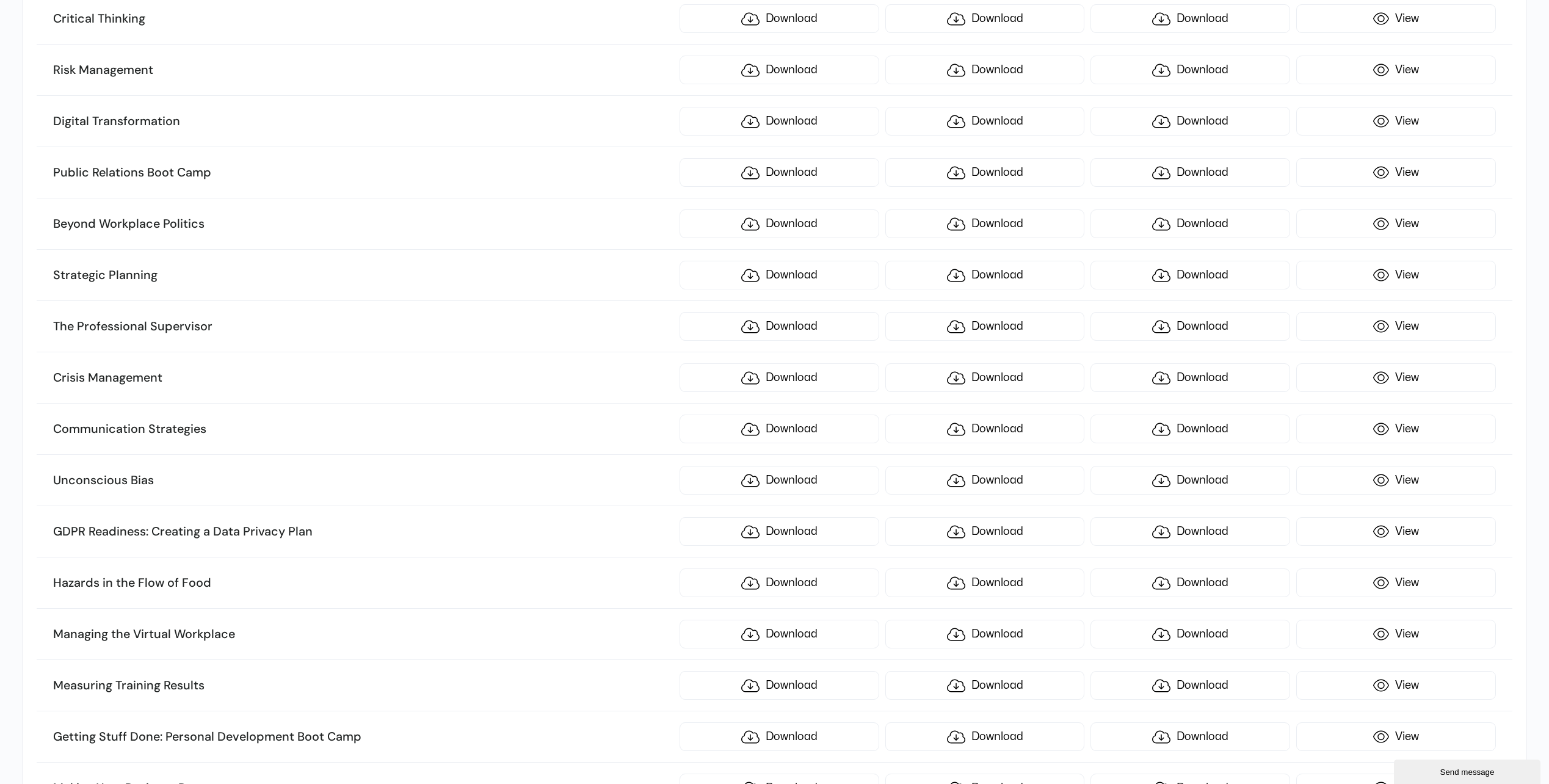
scroll to position [6166, 0]
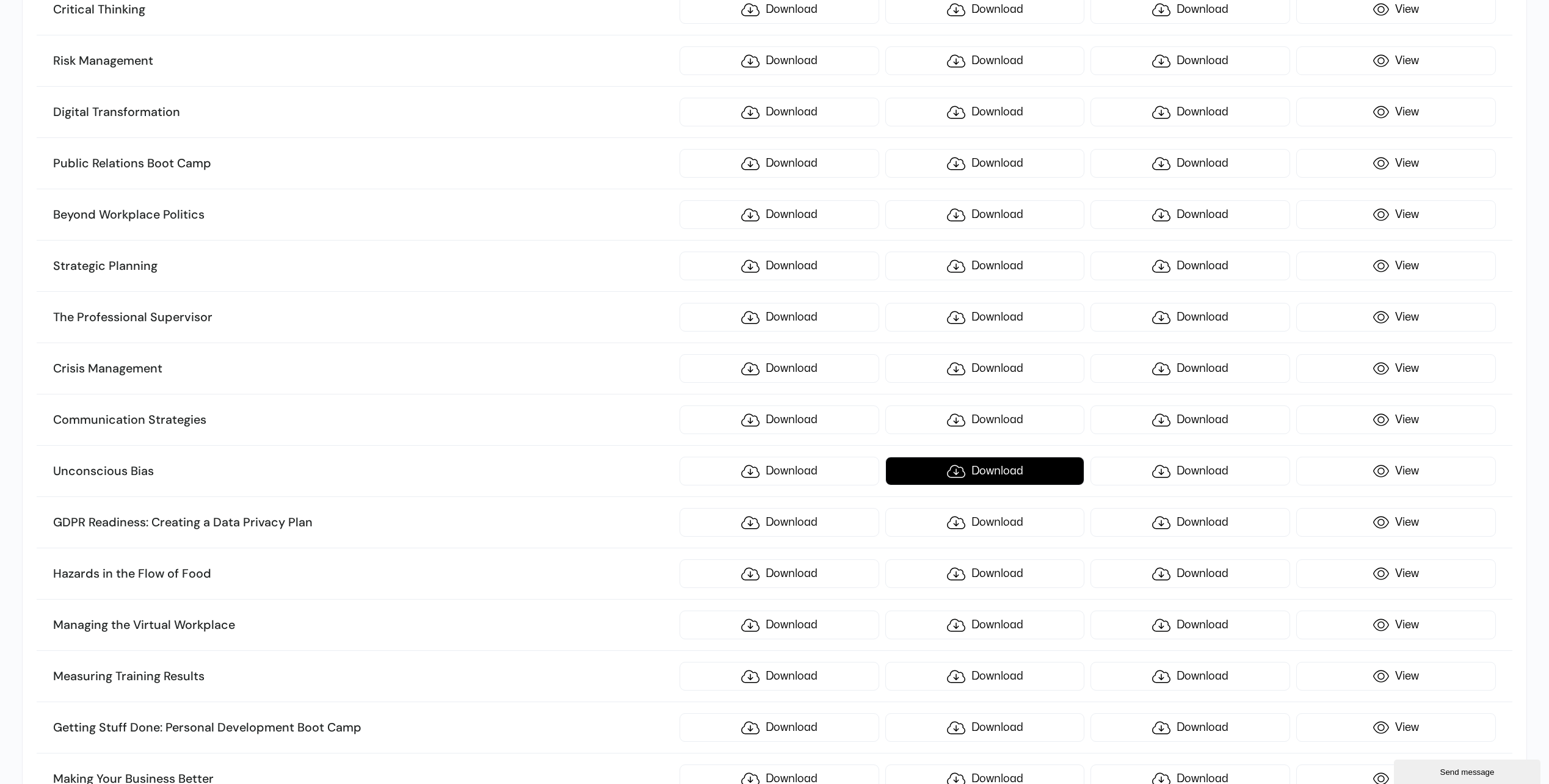
click at [973, 477] on link "Download" at bounding box center [985, 471] width 200 height 29
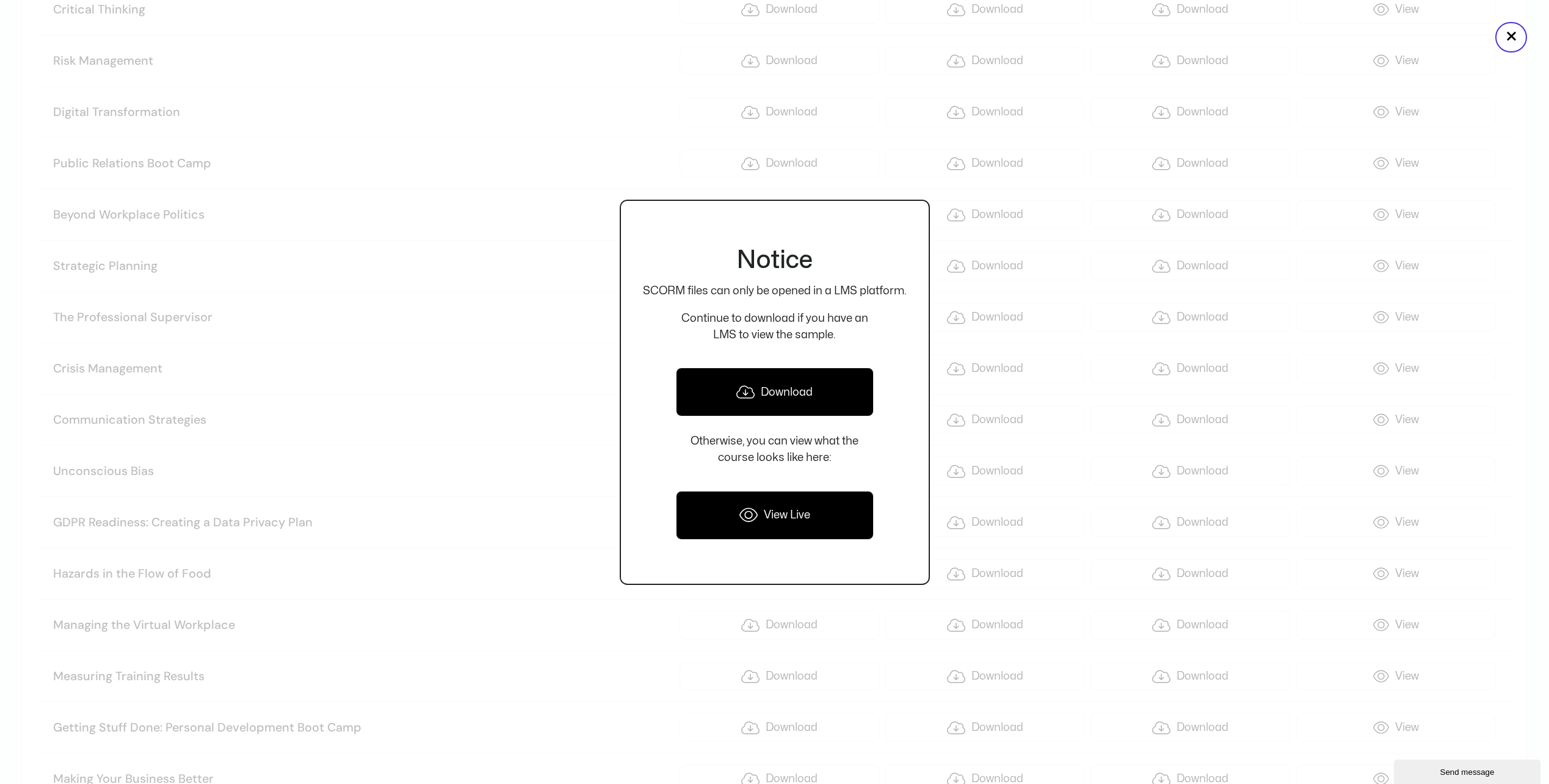
click at [765, 383] on link "Download" at bounding box center [775, 392] width 198 height 49
click at [507, 465] on div at bounding box center [774, 392] width 1549 height 784
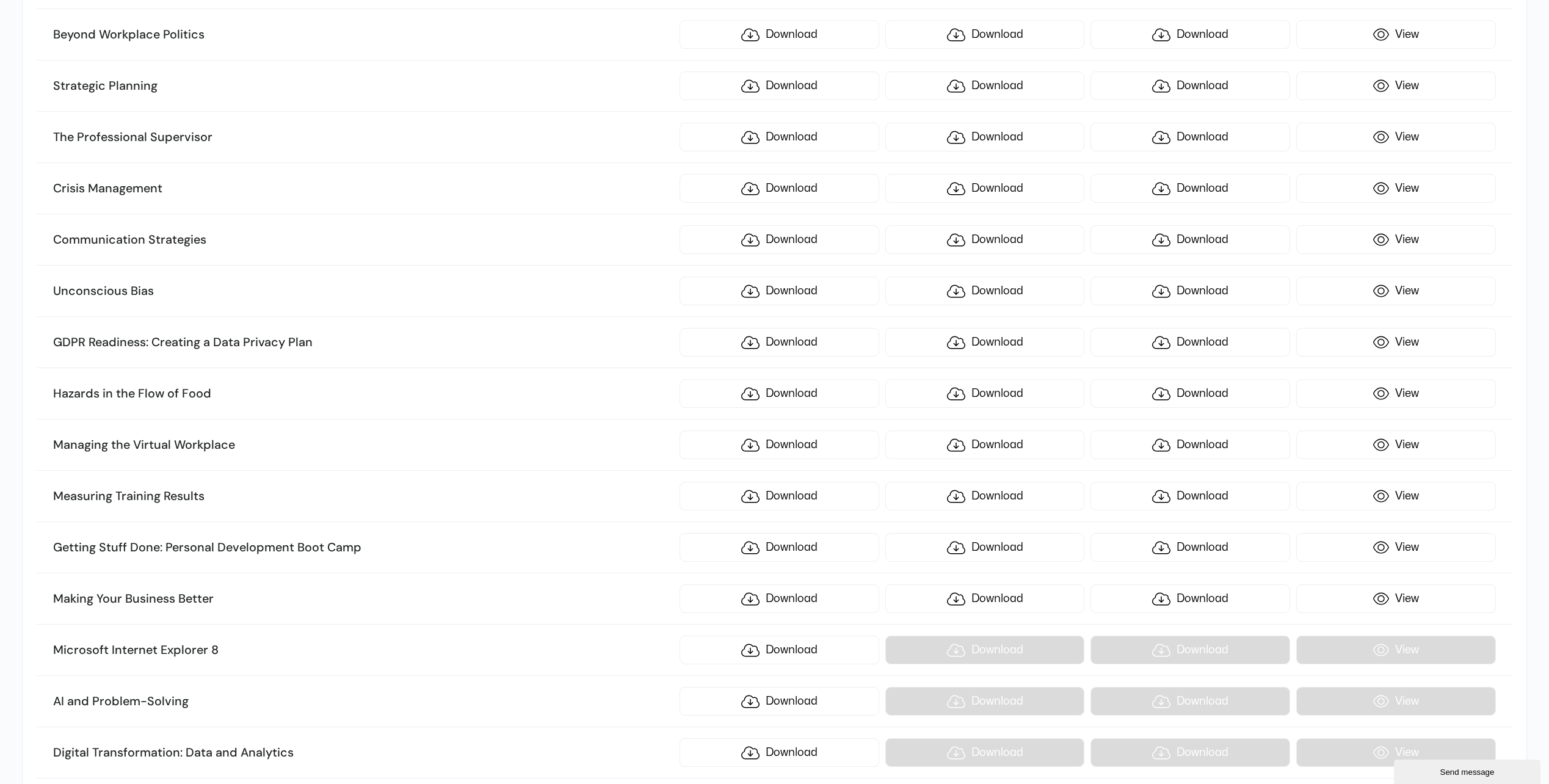
scroll to position [6349, 0]
click at [1016, 494] on link "Download" at bounding box center [985, 493] width 200 height 29
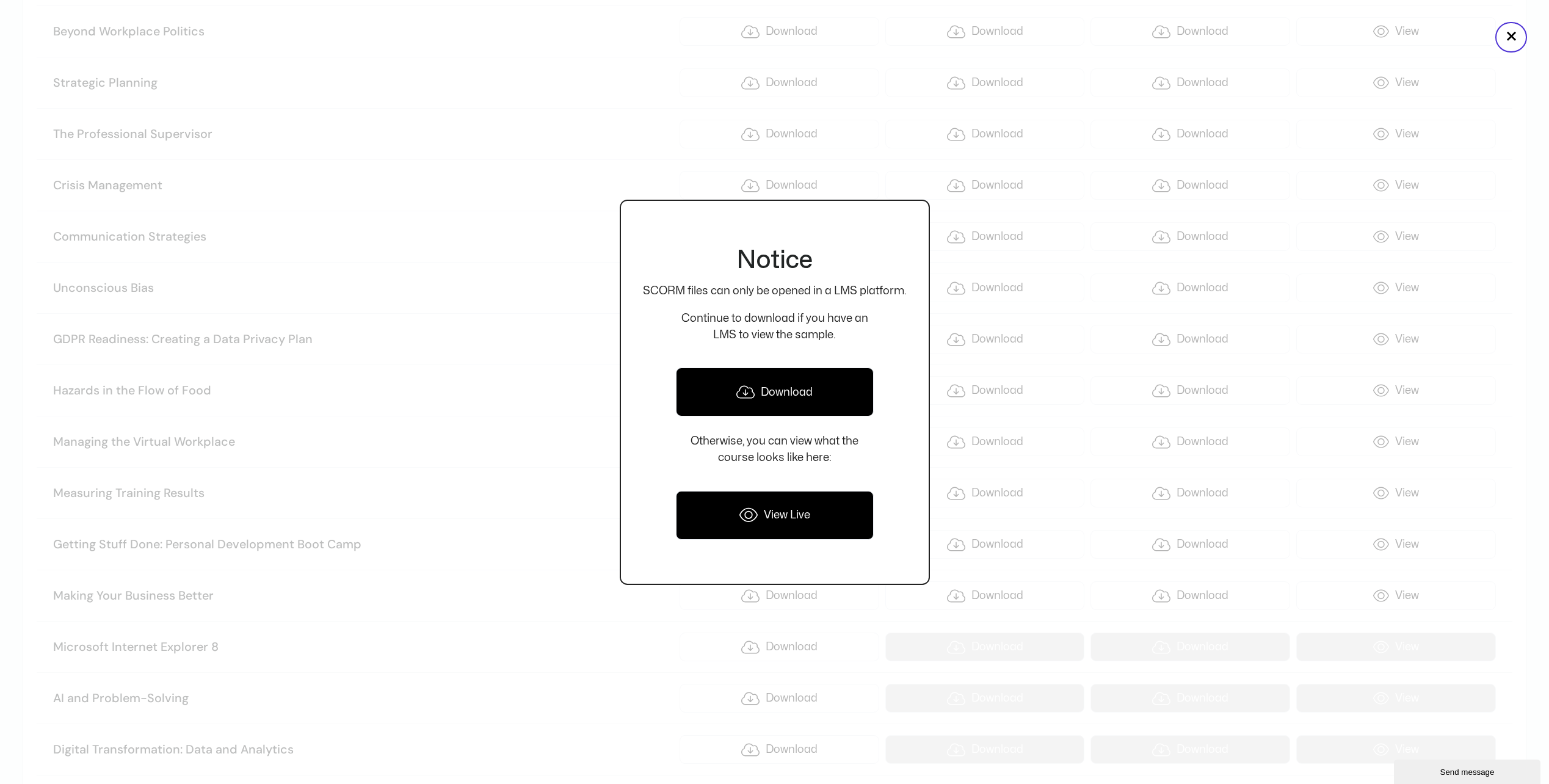
click at [772, 395] on link "Download" at bounding box center [775, 392] width 198 height 49
click at [388, 339] on div at bounding box center [774, 392] width 1549 height 784
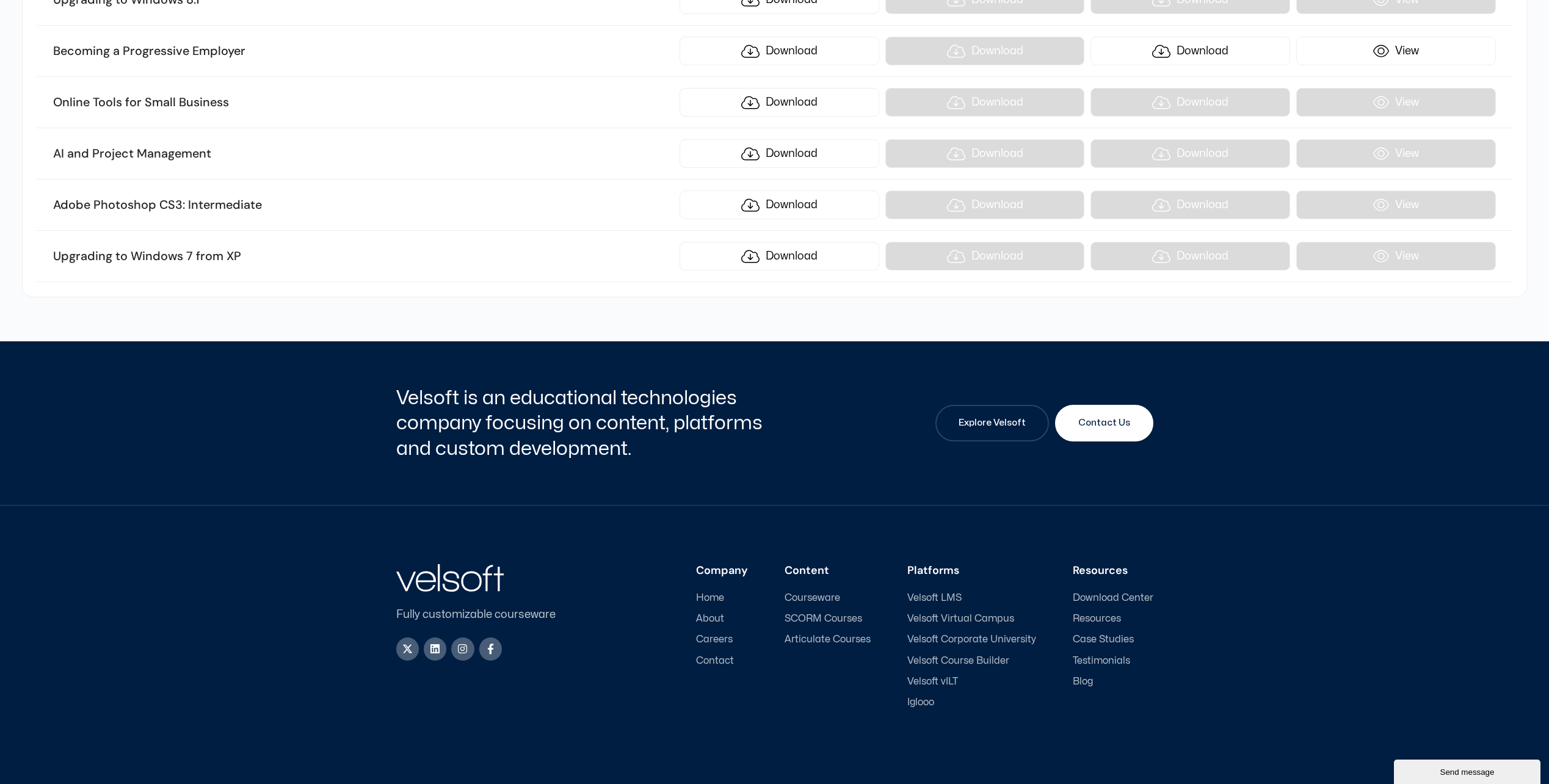
scroll to position [15238, 0]
